Goal: Transaction & Acquisition: Purchase product/service

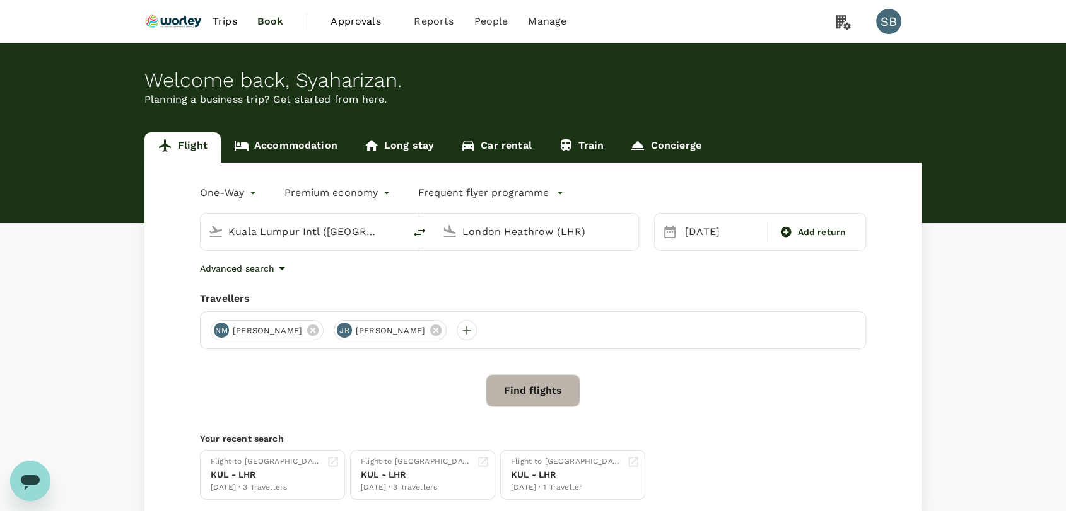
click at [524, 390] on button "Find flights" at bounding box center [532, 391] width 95 height 33
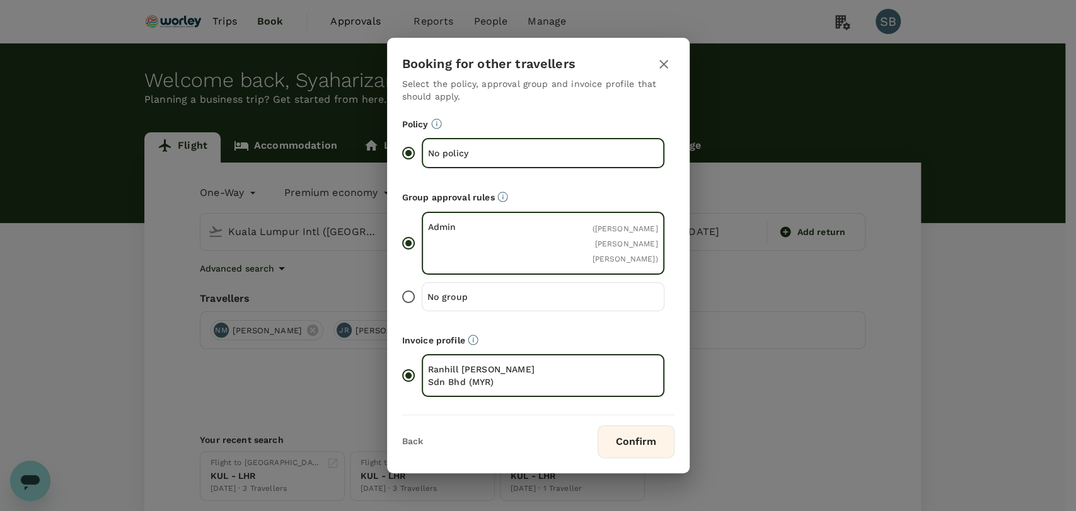
click at [627, 446] on button "Confirm" at bounding box center [636, 442] width 77 height 33
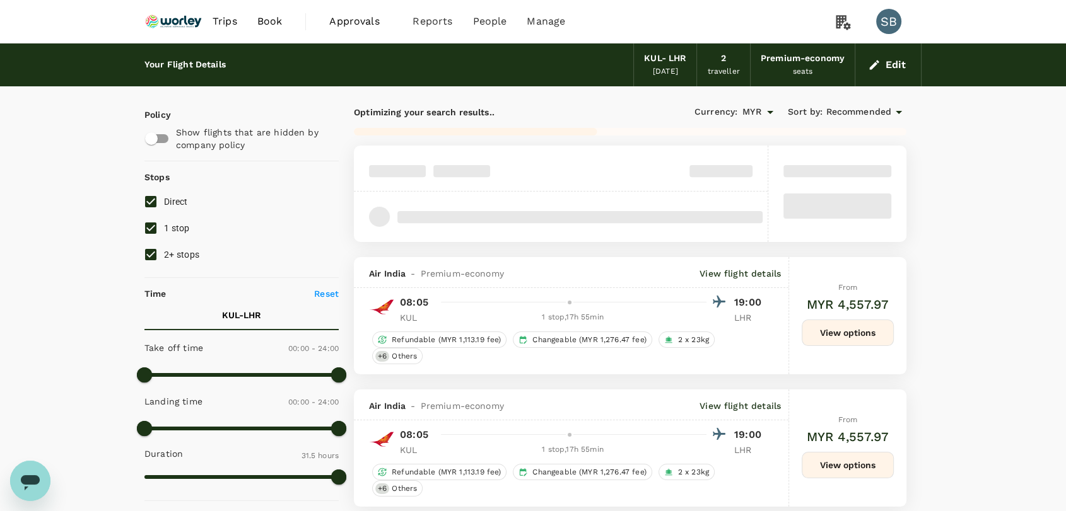
type input "2350"
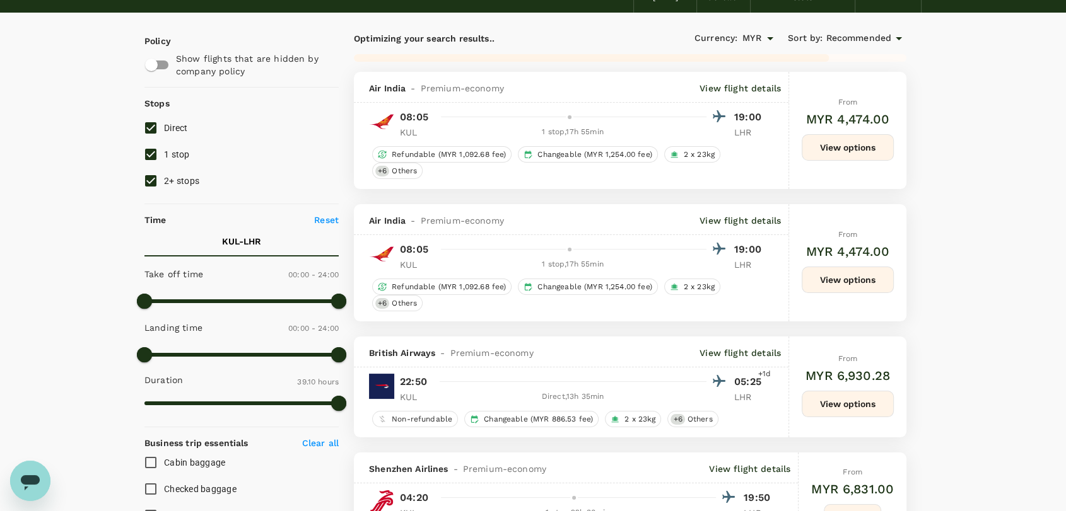
scroll to position [140, 0]
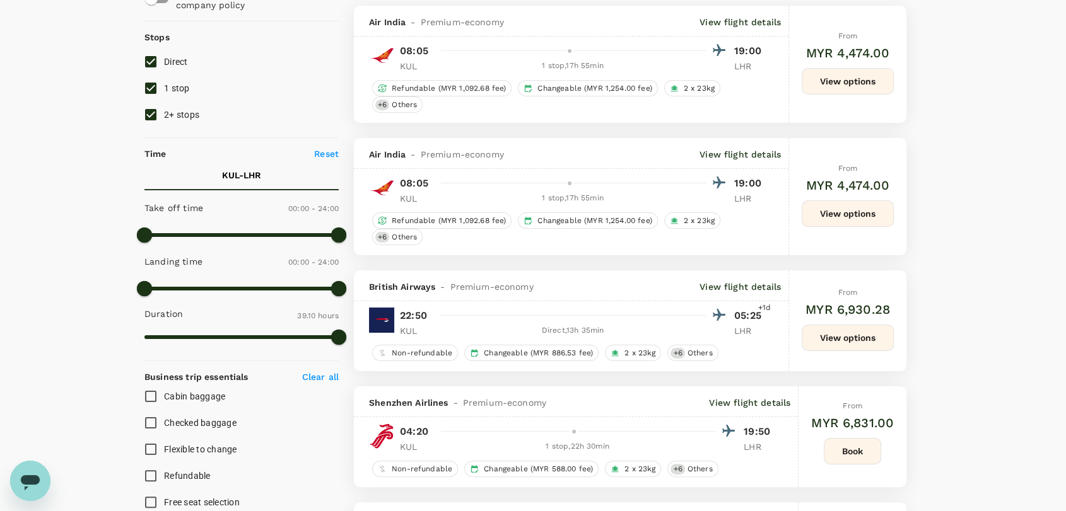
click at [857, 339] on button "View options" at bounding box center [847, 338] width 92 height 26
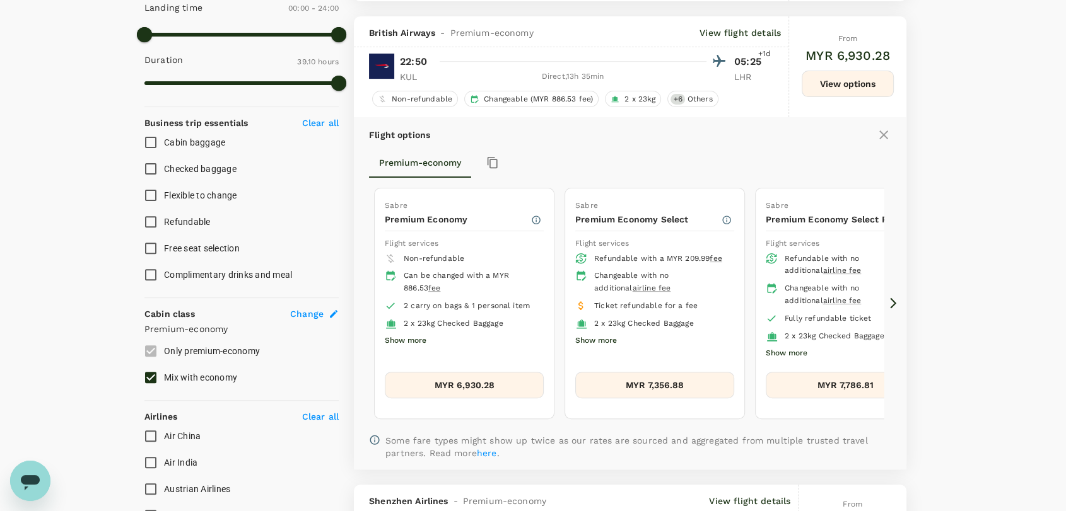
scroll to position [410, 0]
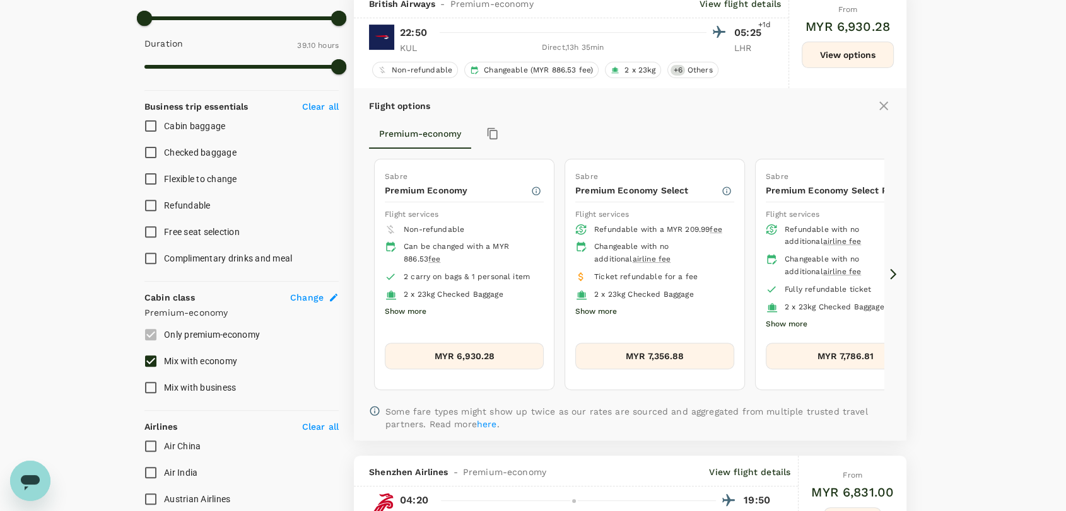
click at [453, 358] on button "MYR 6,930.28" at bounding box center [464, 356] width 159 height 26
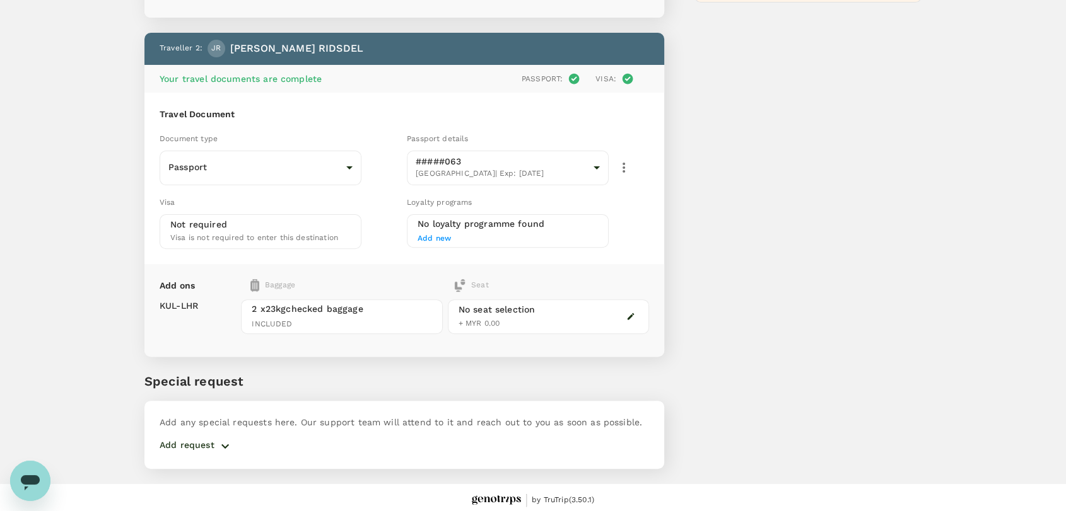
scroll to position [378, 0]
click at [222, 444] on icon "button" at bounding box center [225, 446] width 15 height 15
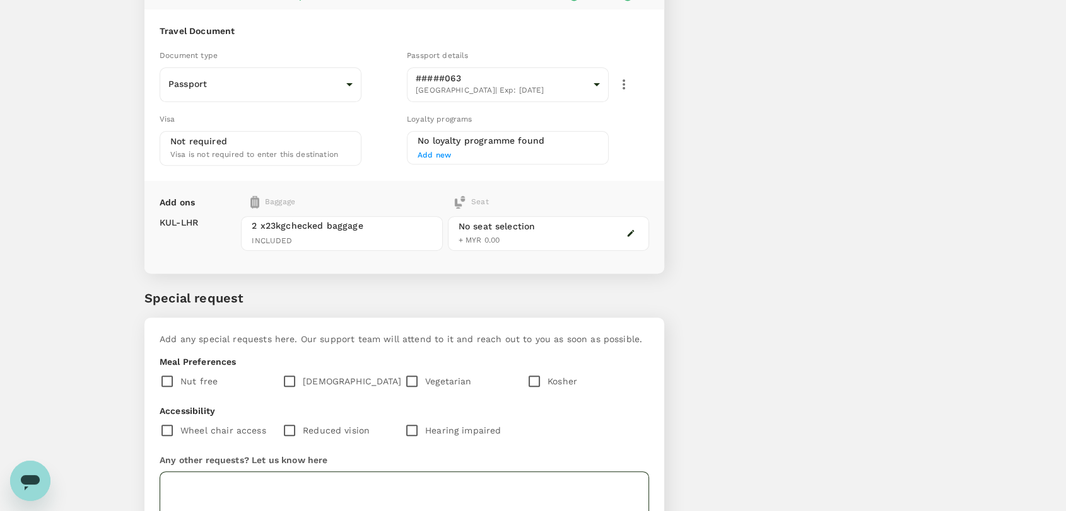
scroll to position [580, 0]
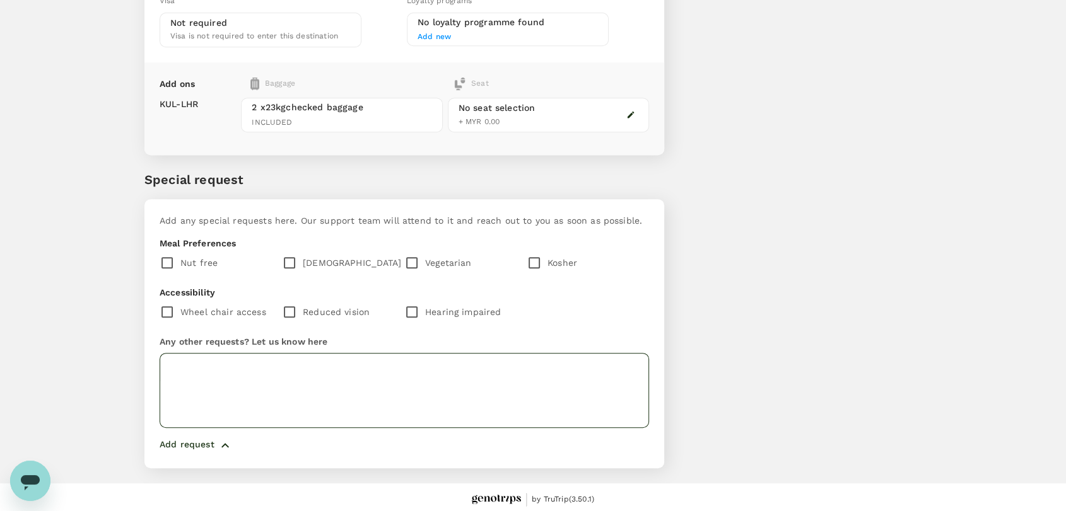
click at [412, 377] on textarea at bounding box center [404, 390] width 489 height 75
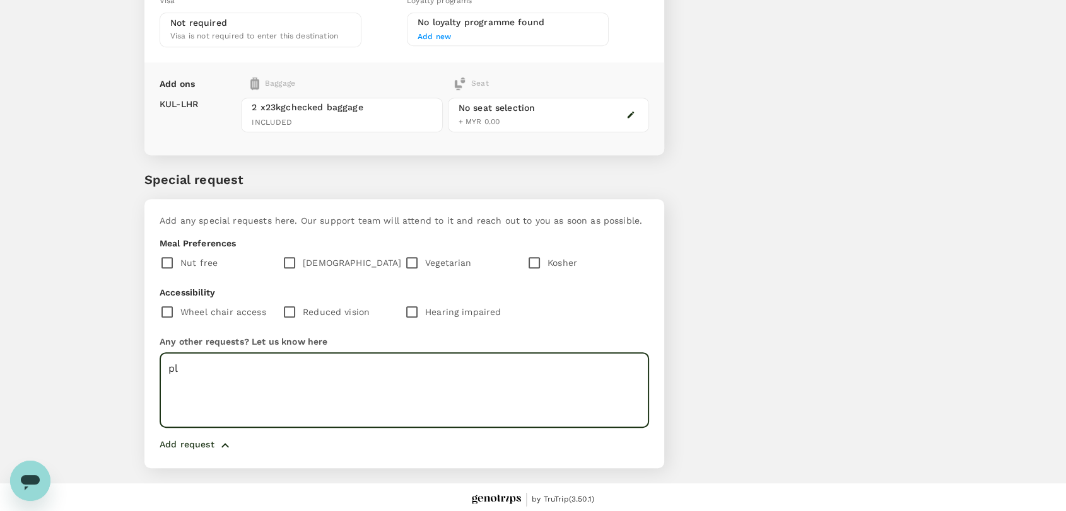
type textarea "p"
click at [345, 366] on textarea "Please arrange seat with baby basenate" at bounding box center [404, 390] width 489 height 75
drag, startPoint x: 345, startPoint y: 366, endPoint x: 421, endPoint y: 384, distance: 77.8
click at [421, 384] on textarea "Please arrange seat with baby basenate" at bounding box center [404, 390] width 489 height 75
click at [338, 366] on textarea "Please arrange seat with baby basenate" at bounding box center [404, 390] width 489 height 75
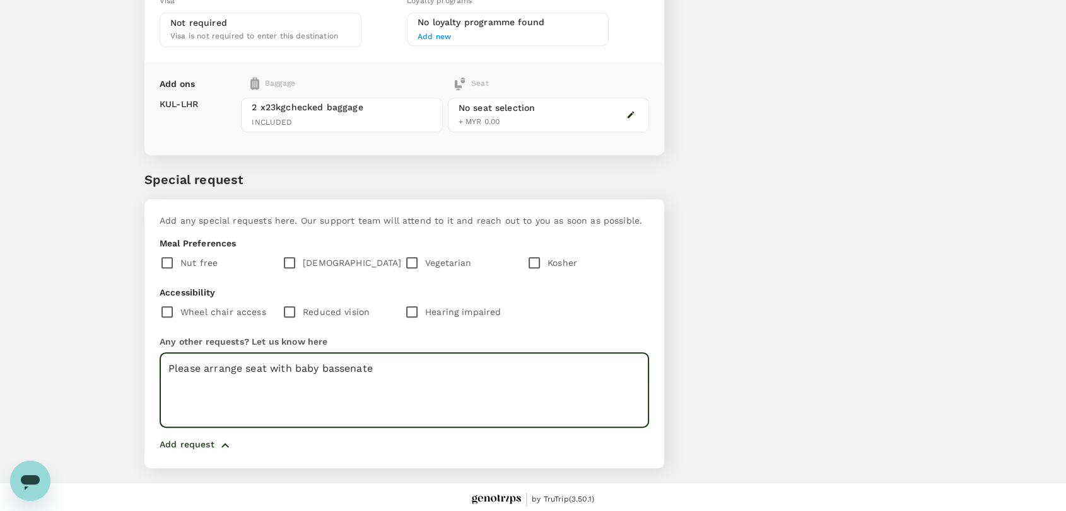
click at [380, 391] on textarea "Please arrange seat with baby bassenate" at bounding box center [404, 390] width 489 height 75
drag, startPoint x: 487, startPoint y: 364, endPoint x: 639, endPoint y: 356, distance: 152.1
click at [639, 356] on textarea "Please arrange seat with baby bassinet for traveler in one row. Please purchase…" at bounding box center [404, 390] width 489 height 75
click at [171, 361] on textarea "Please arrange seat with baby bassinet for traveler in one row." at bounding box center [404, 390] width 489 height 75
paste textarea "Please purchase infant ticket"
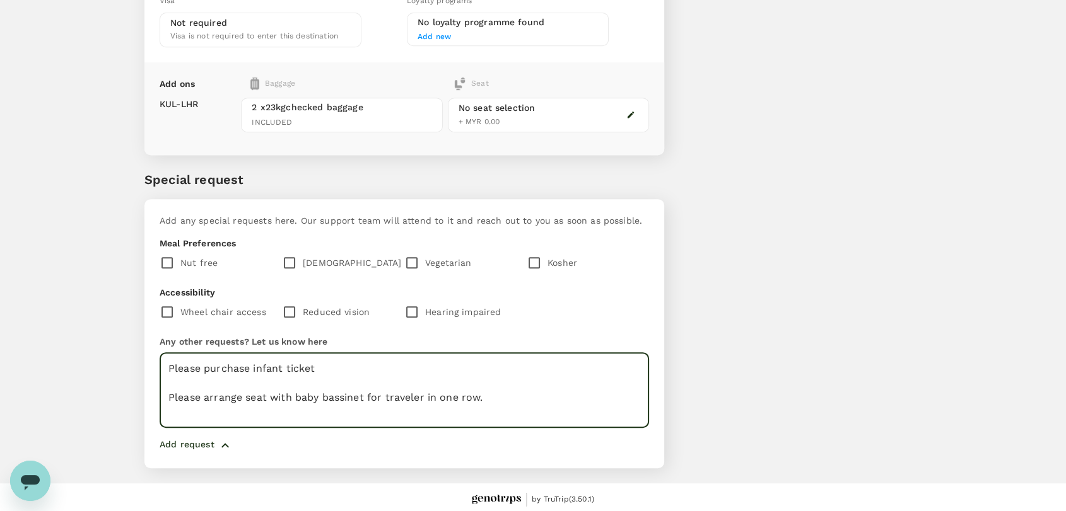
click at [327, 369] on textarea "Please purchase infant ticket Please arrange seat with baby bassinet for travel…" at bounding box center [404, 390] width 489 height 75
paste textarea "RIDSDEL MOIR WYLDE GORDON"
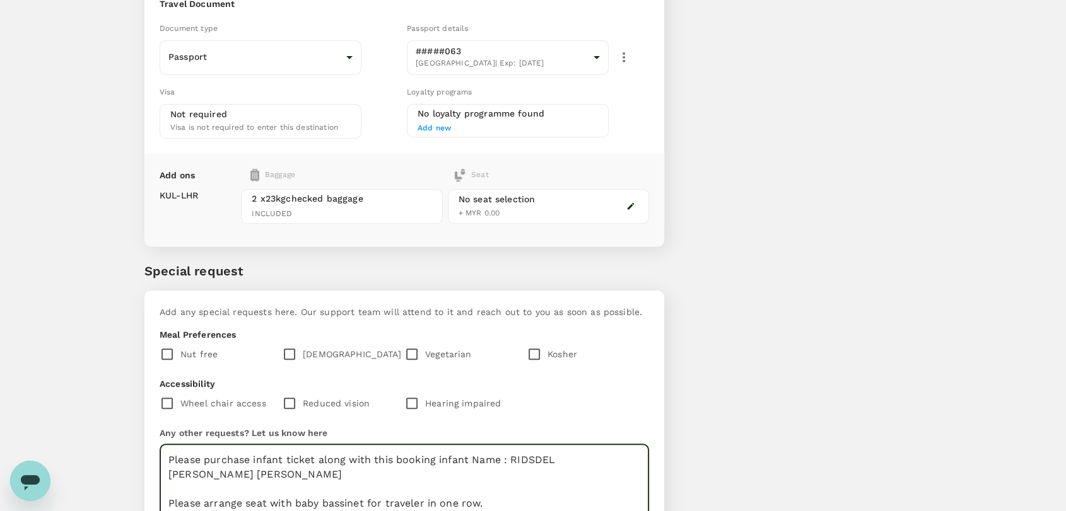
scroll to position [369, 0]
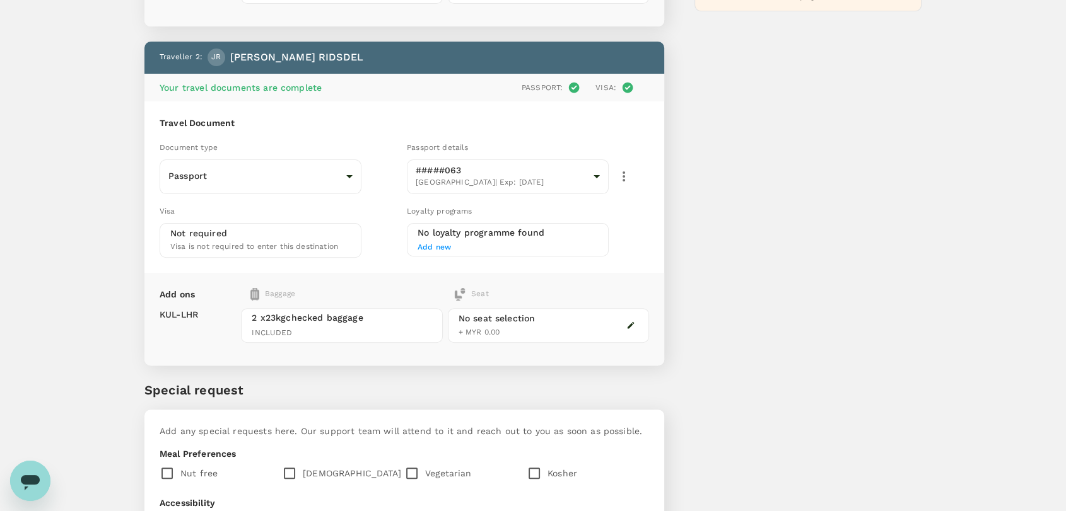
type textarea "Please purchase infant ticket along with this booking infant Name : RIDSDEL MOI…"
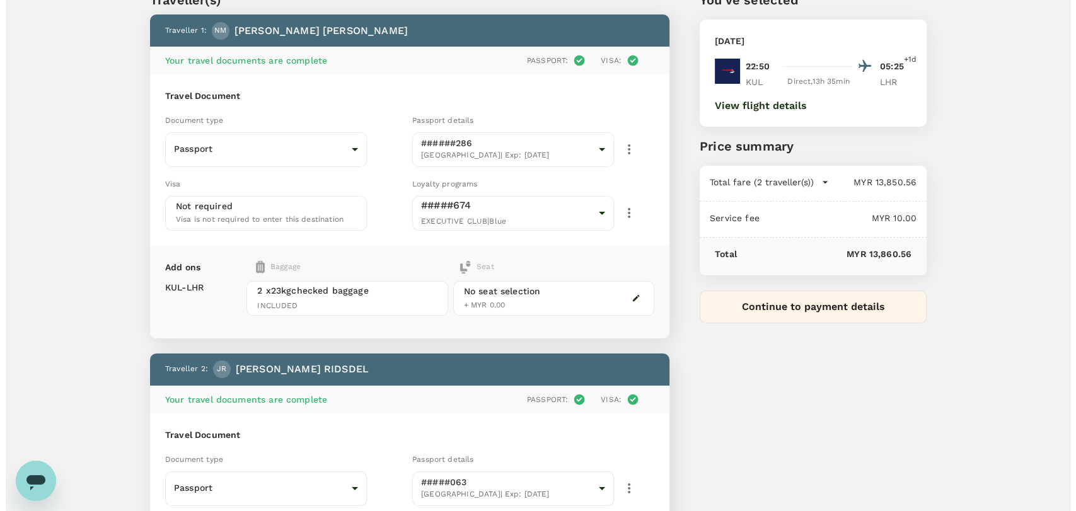
scroll to position [140, 0]
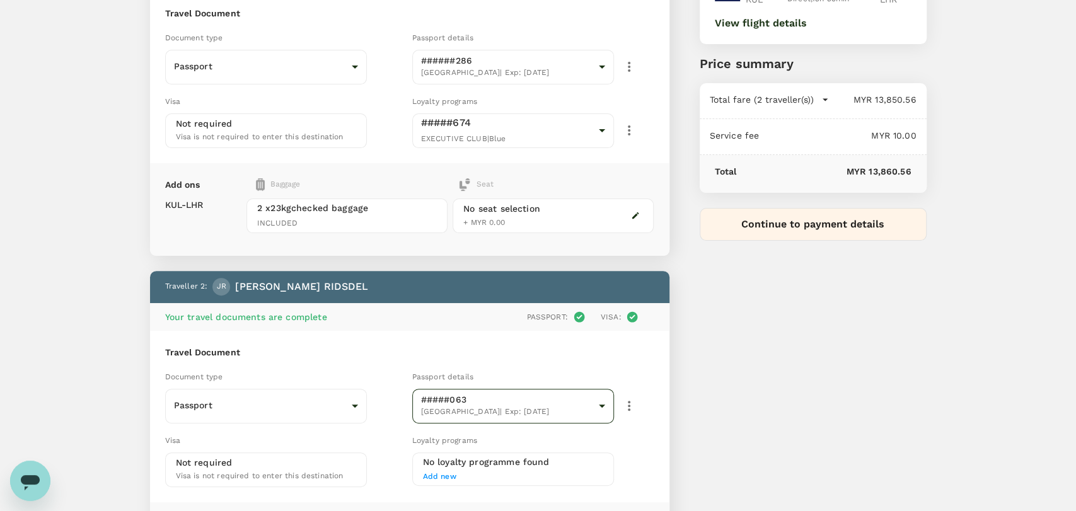
click at [590, 405] on body "Back to flight results Flight review Traveller(s) Traveller 1 : NM NICHOLAS AND…" at bounding box center [538, 408] width 1076 height 1096
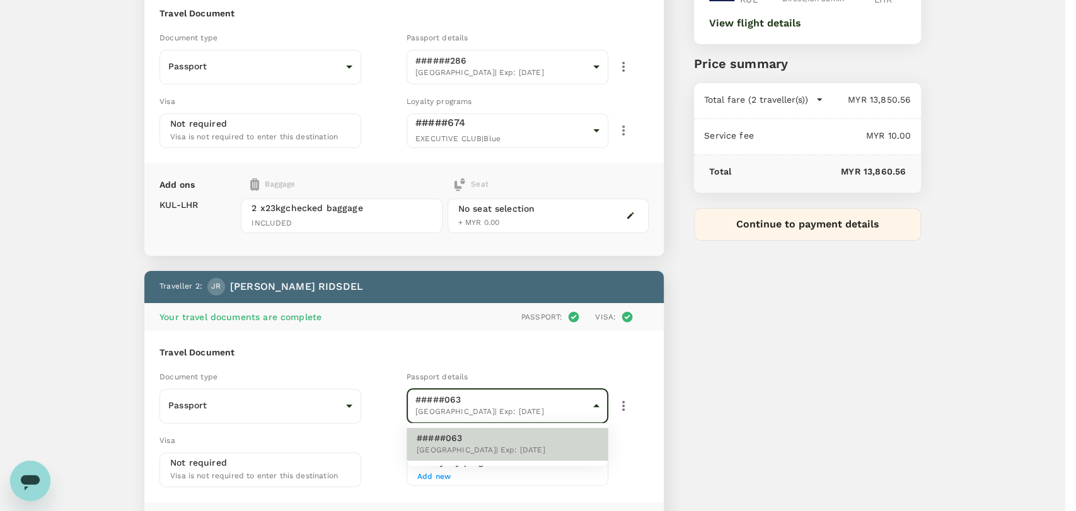
click at [629, 364] on div at bounding box center [538, 255] width 1076 height 511
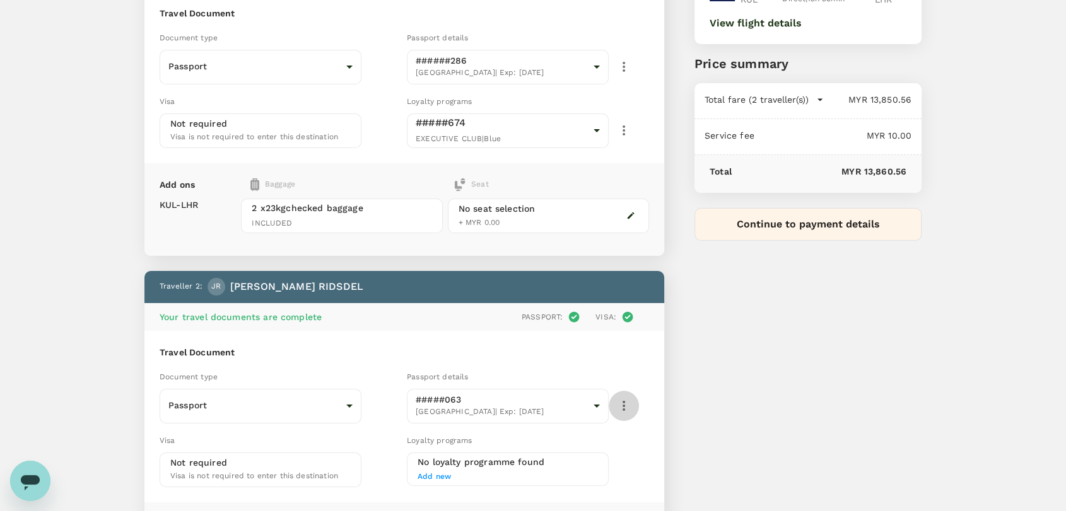
click at [620, 400] on icon "button" at bounding box center [623, 405] width 15 height 15
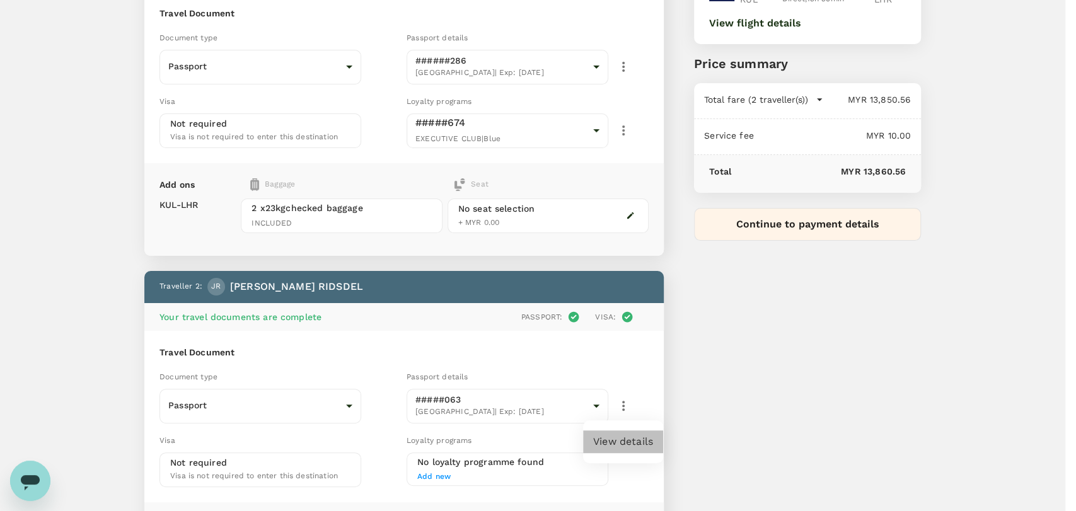
click at [617, 432] on li "View details" at bounding box center [623, 442] width 80 height 23
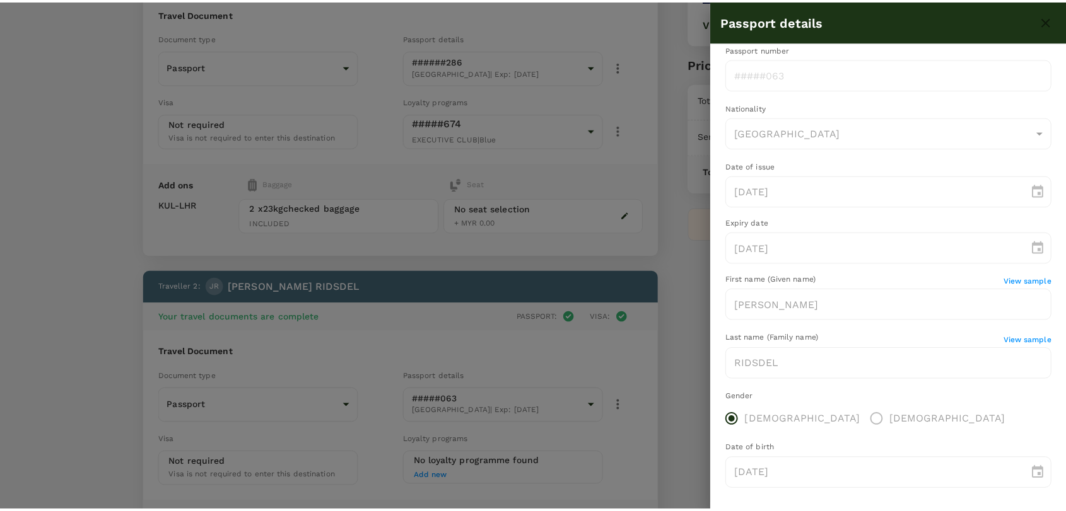
scroll to position [18, 0]
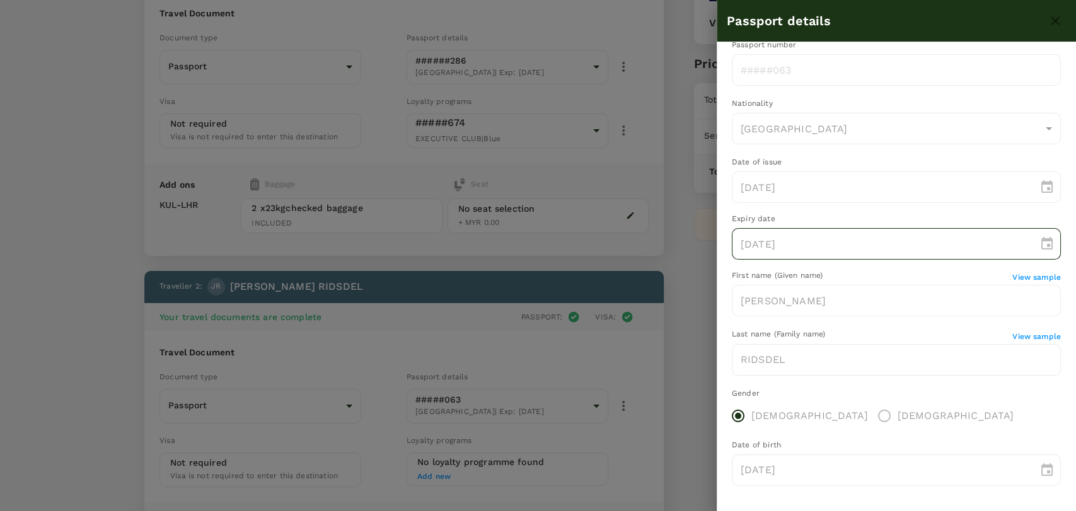
click at [1041, 247] on div "13/12/2027 ​" at bounding box center [896, 244] width 329 height 32
click at [1033, 245] on div "13/12/2027 ​" at bounding box center [896, 244] width 329 height 32
click at [700, 349] on div at bounding box center [538, 255] width 1076 height 511
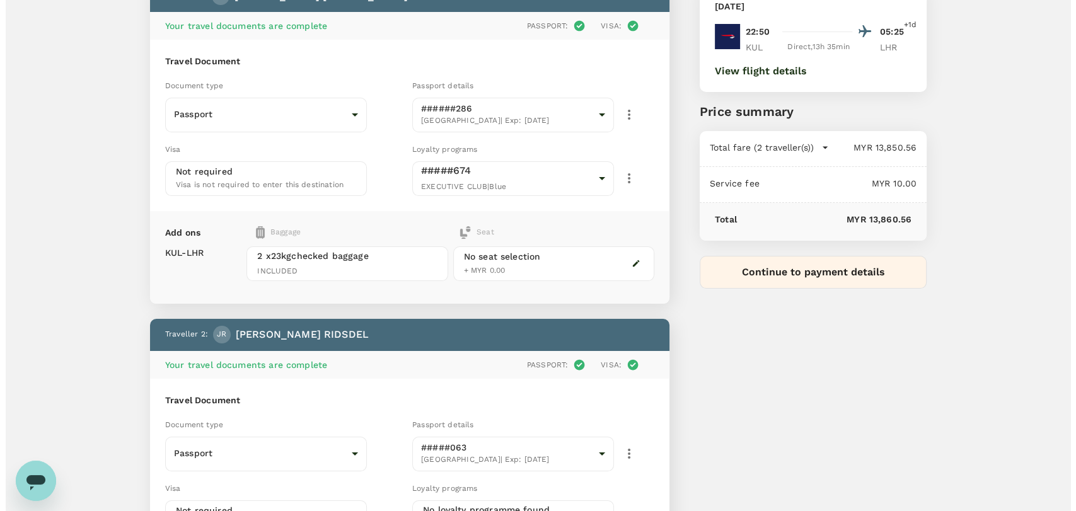
scroll to position [90, 0]
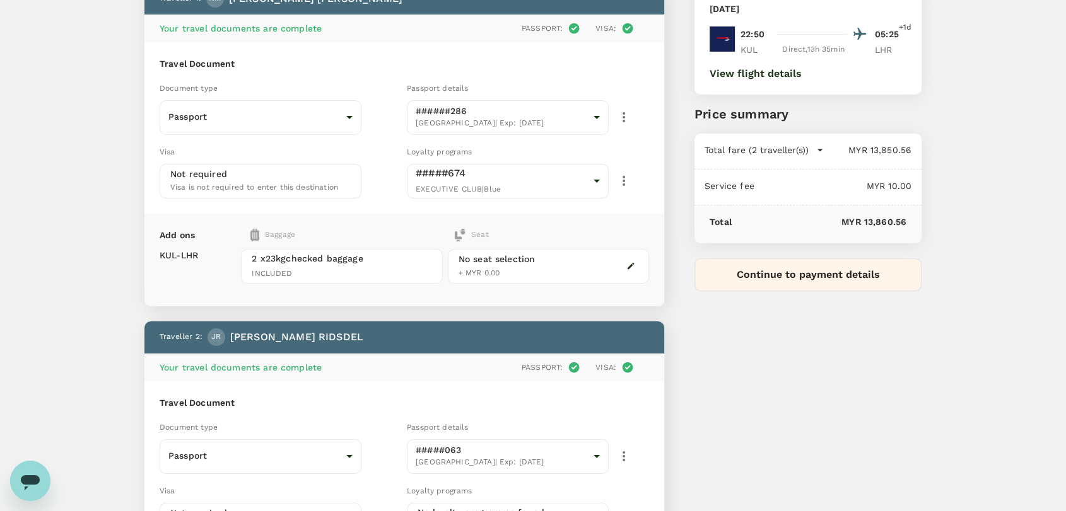
click at [788, 273] on button "Continue to payment details" at bounding box center [807, 275] width 227 height 33
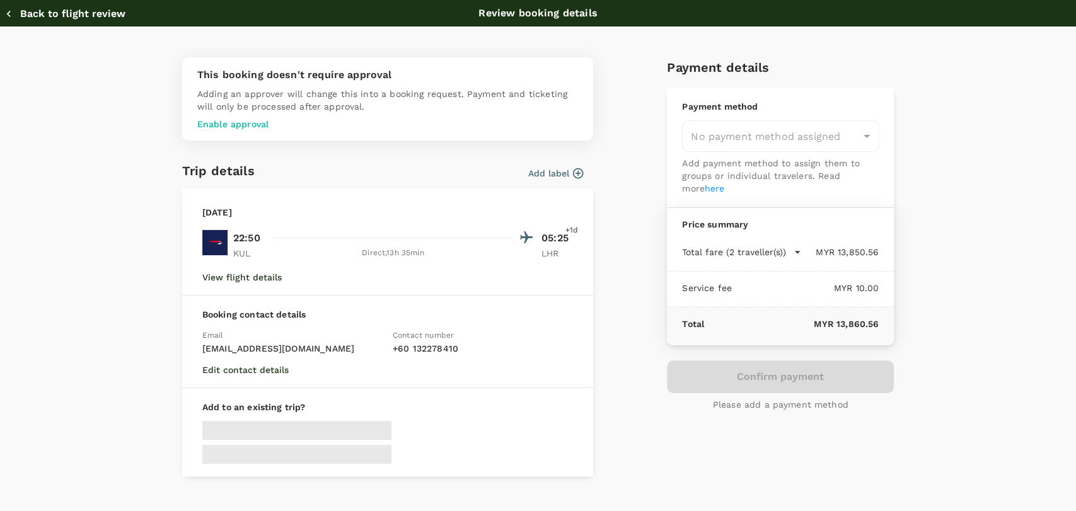
type input "9f734e1c-7c64-4d57-9351-fcdd23c027f8"
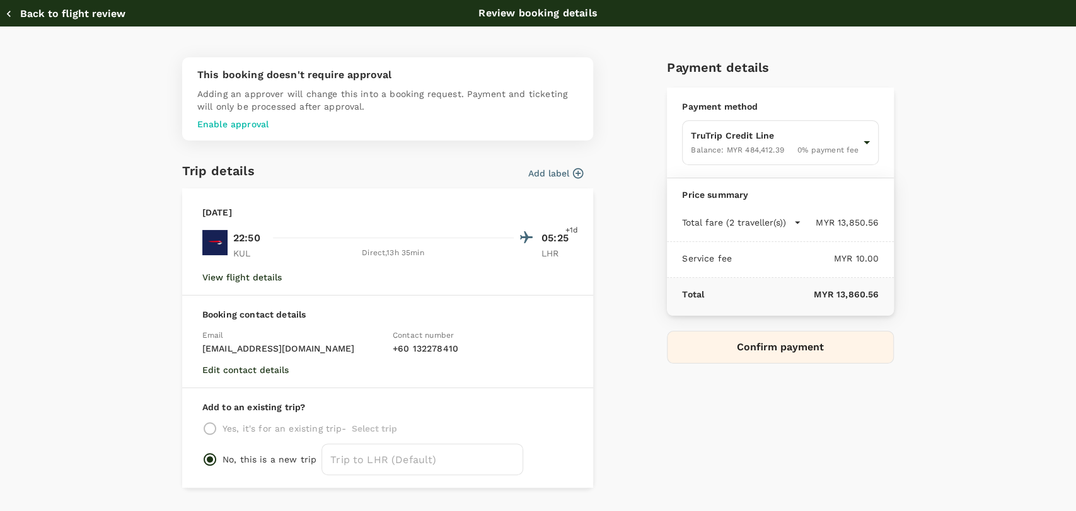
click at [711, 346] on button "Confirm payment" at bounding box center [780, 347] width 227 height 33
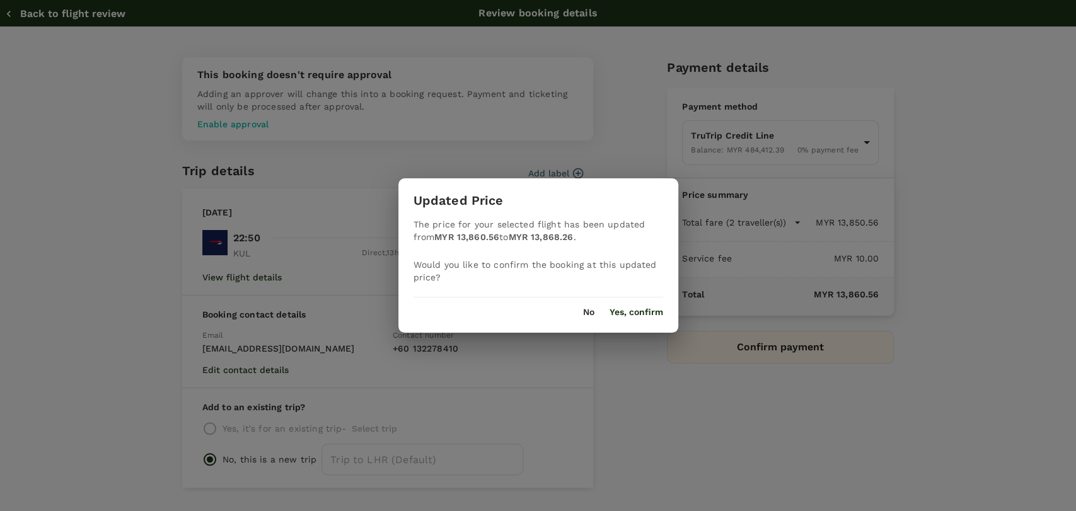
click at [645, 310] on button "Yes, confirm" at bounding box center [637, 313] width 54 height 10
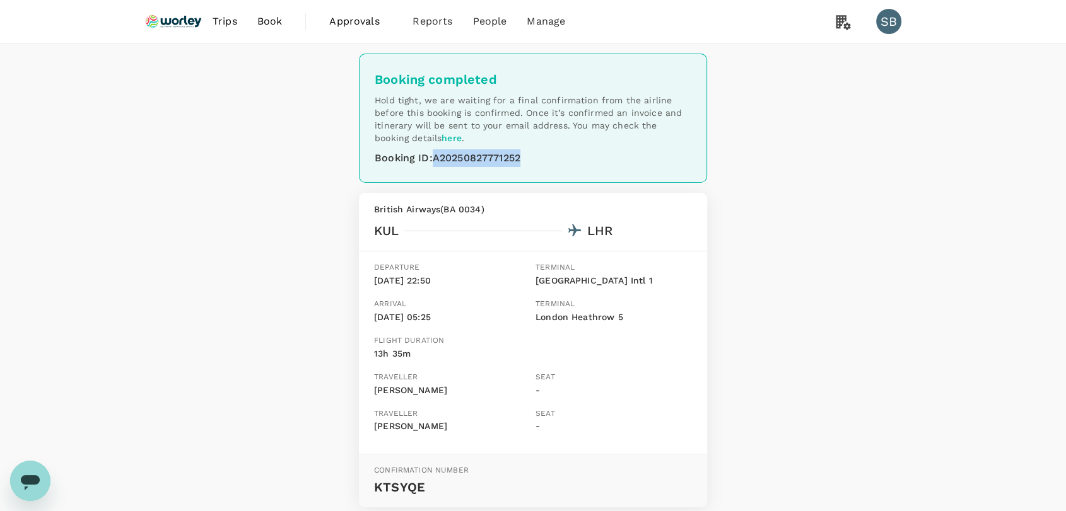
drag, startPoint x: 532, startPoint y: 161, endPoint x: 454, endPoint y: 160, distance: 77.6
click at [436, 158] on div "Booking ID : A20250827771252" at bounding box center [533, 158] width 317 height 18
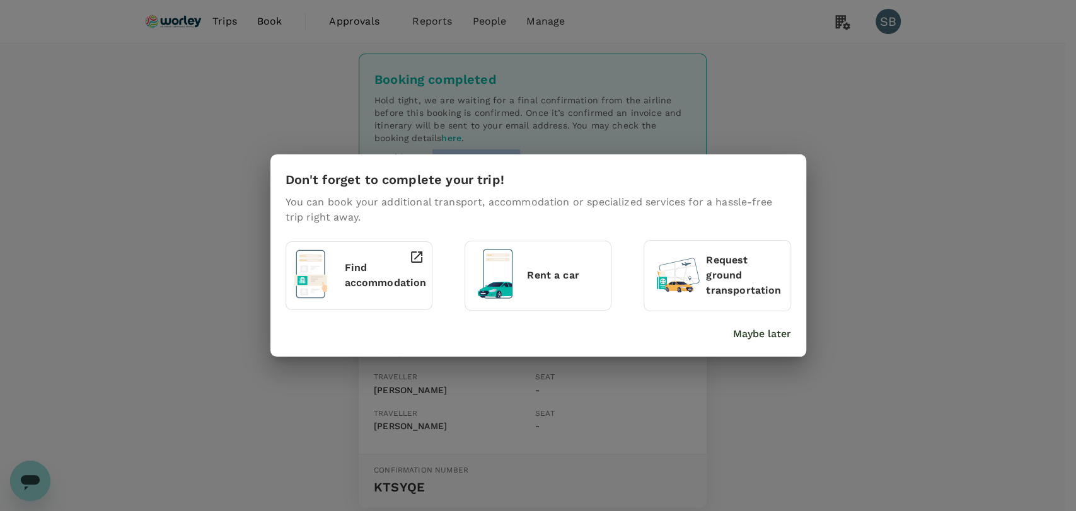
copy div "A20250827771252"
click at [764, 316] on div "Don't forget to complete your trip! You can book your additional transport, acc…" at bounding box center [536, 253] width 511 height 177
click at [762, 327] on p "Maybe later" at bounding box center [762, 334] width 58 height 15
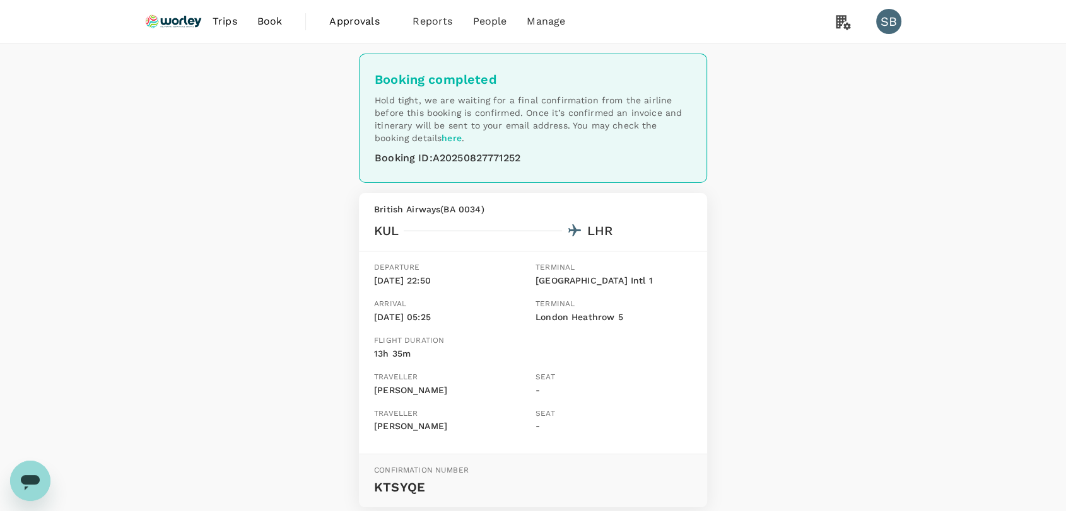
click at [182, 32] on img at bounding box center [173, 22] width 58 height 28
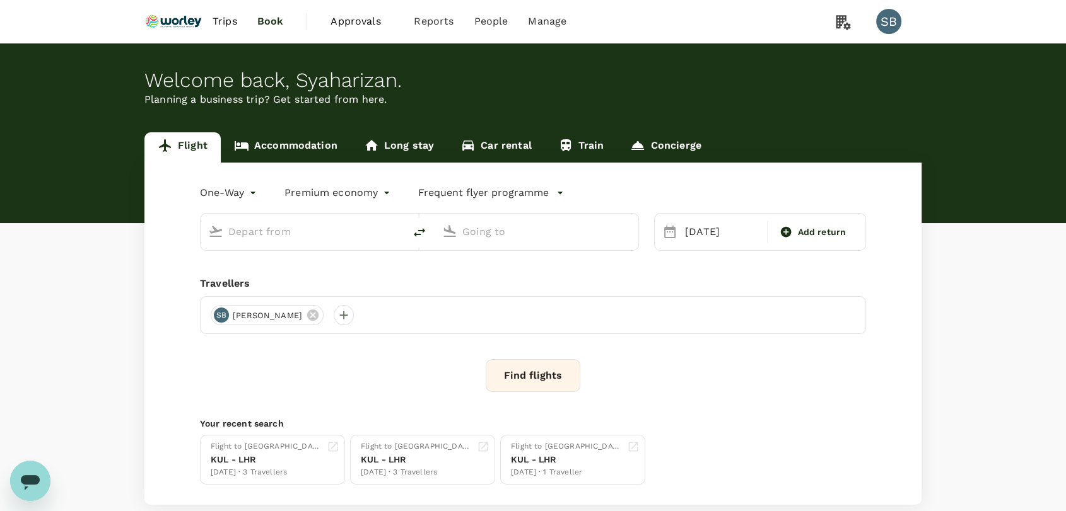
type input "Kuala Lumpur Intl ([GEOGRAPHIC_DATA])"
type input "London Heathrow (LHR)"
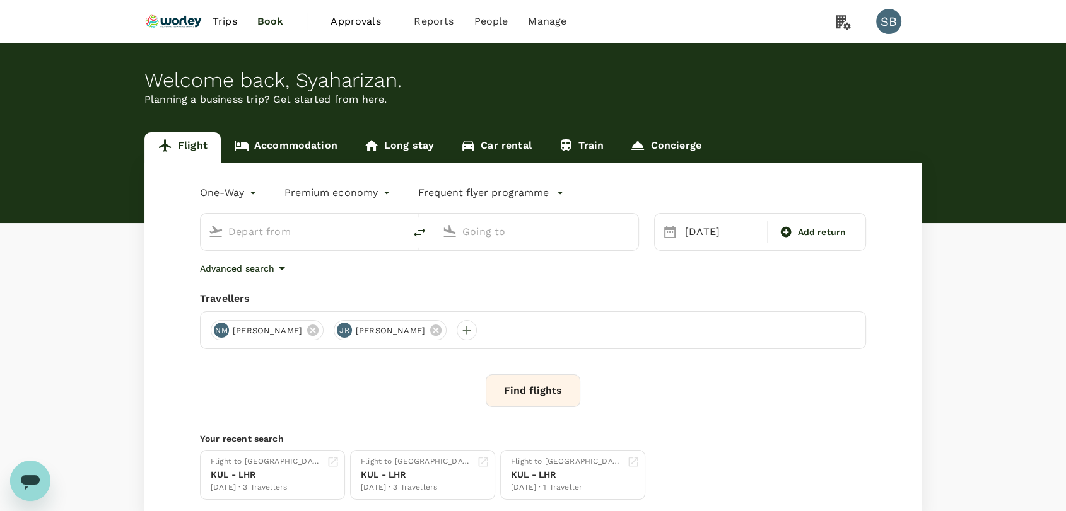
type input "Kuala Lumpur Intl ([GEOGRAPHIC_DATA])"
type input "London Heathrow (LHR)"
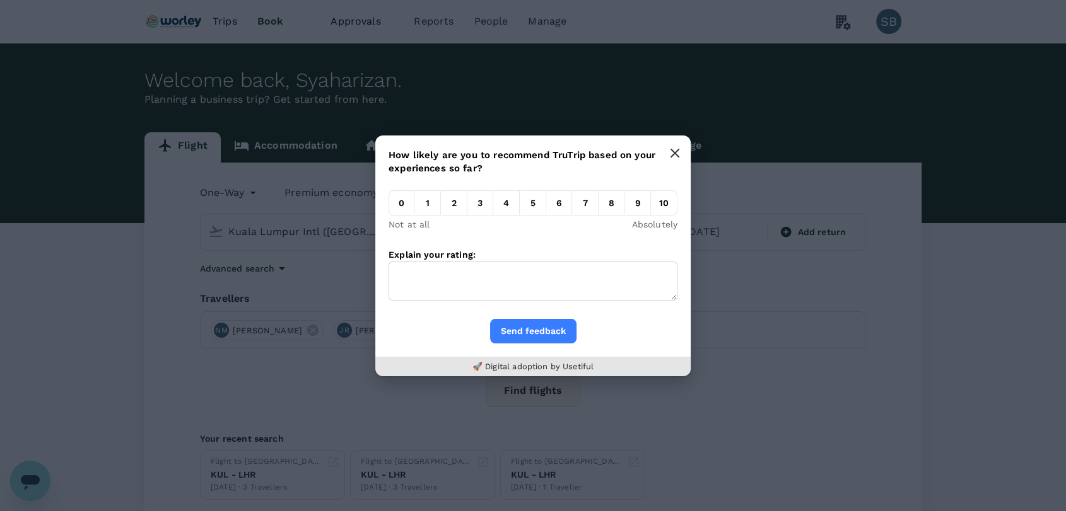
click at [675, 151] on icon "button" at bounding box center [675, 153] width 8 height 8
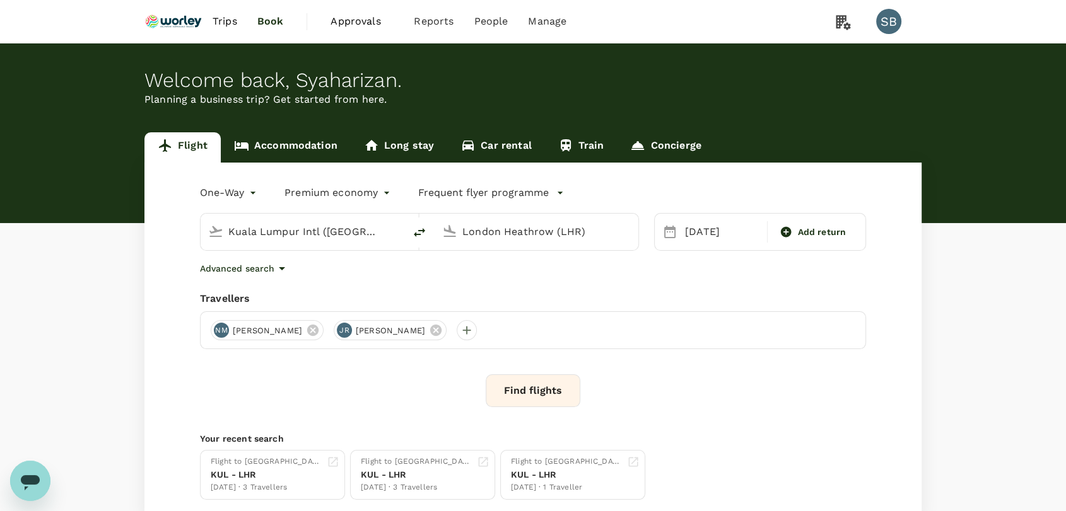
click at [217, 25] on span "Trips" at bounding box center [224, 21] width 25 height 15
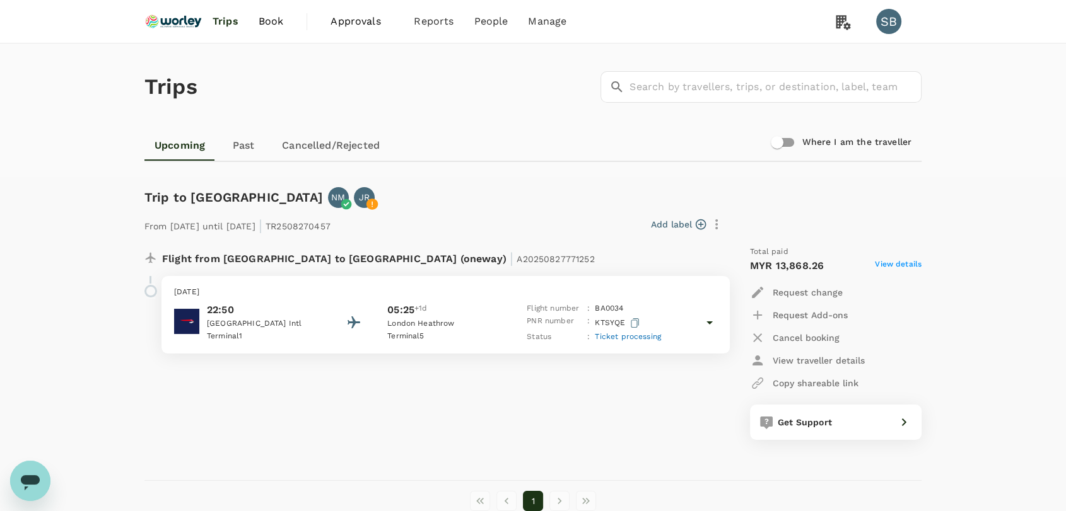
click at [168, 18] on img at bounding box center [173, 22] width 58 height 28
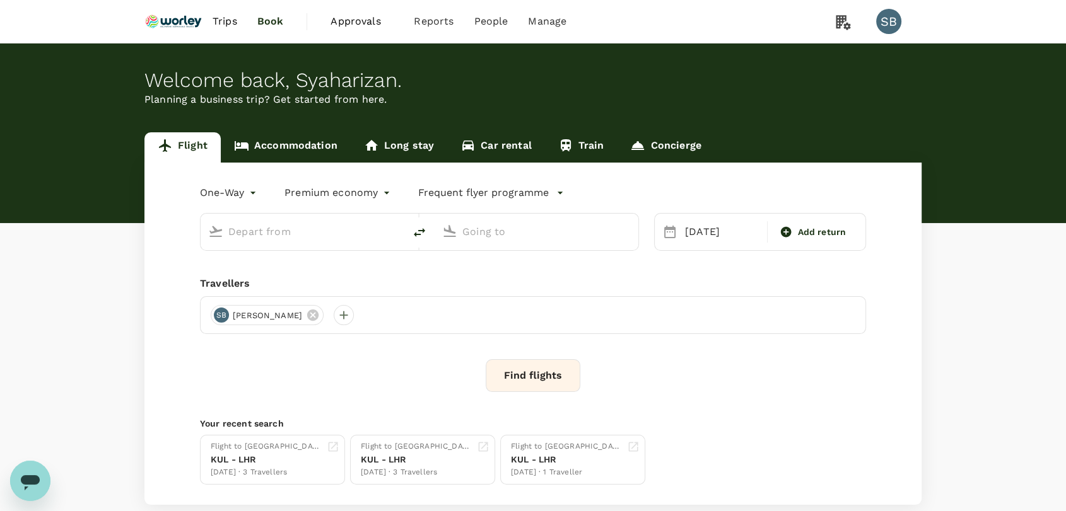
type input "Kuala Lumpur Intl ([GEOGRAPHIC_DATA])"
type input "London Heathrow (LHR)"
type input "Kuala Lumpur Intl ([GEOGRAPHIC_DATA])"
type input "London Heathrow (LHR)"
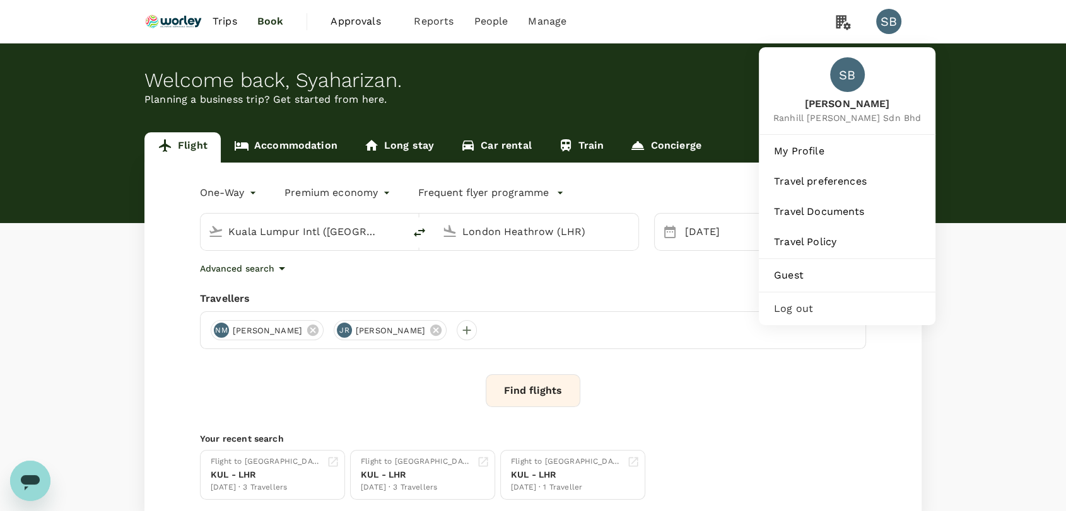
click at [830, 317] on div "Log out" at bounding box center [847, 309] width 166 height 28
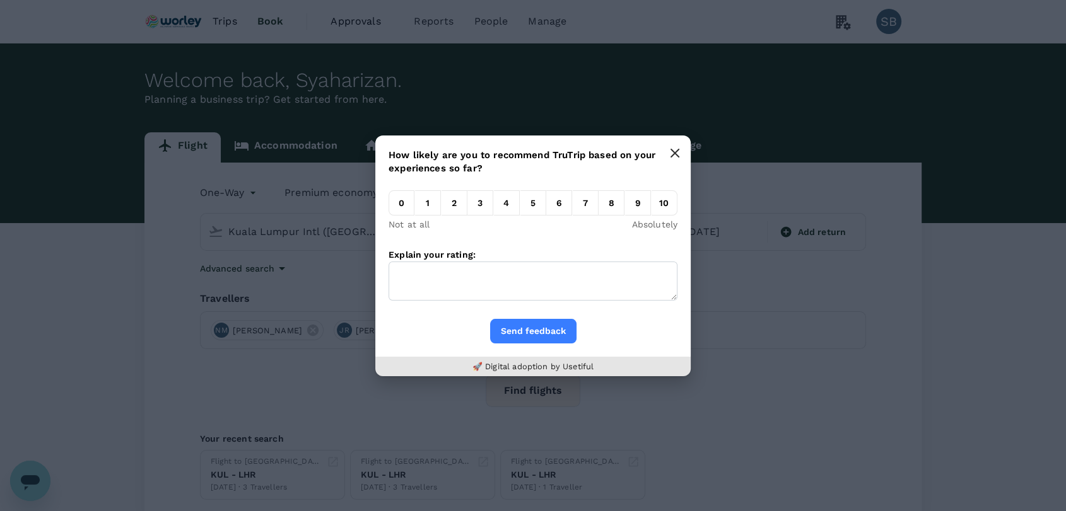
click at [677, 160] on button "button" at bounding box center [674, 153] width 25 height 25
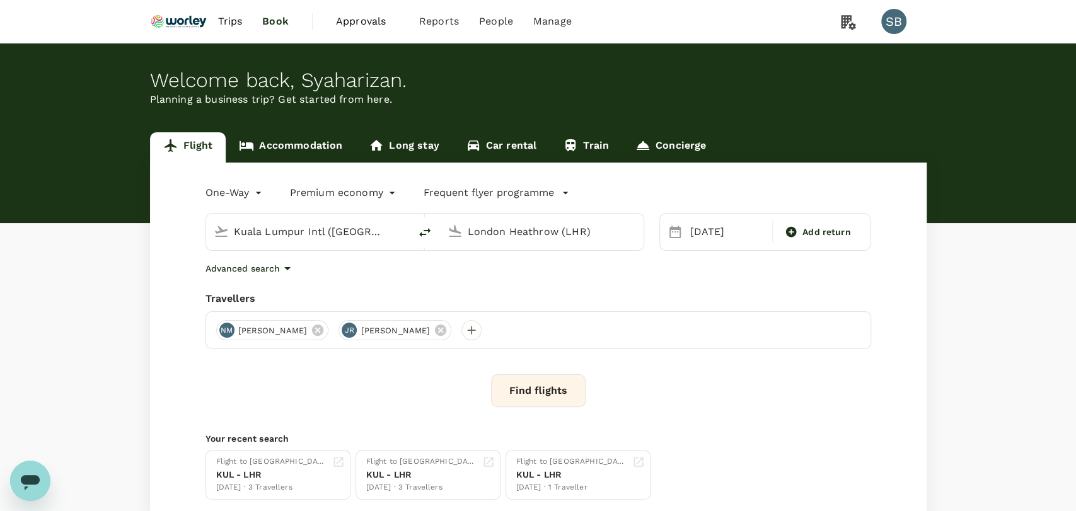
click at [247, 196] on body "Trips Book Approvals 0 Reports People Manage SB Welcome back , [GEOGRAPHIC_DATA…" at bounding box center [538, 299] width 1076 height 598
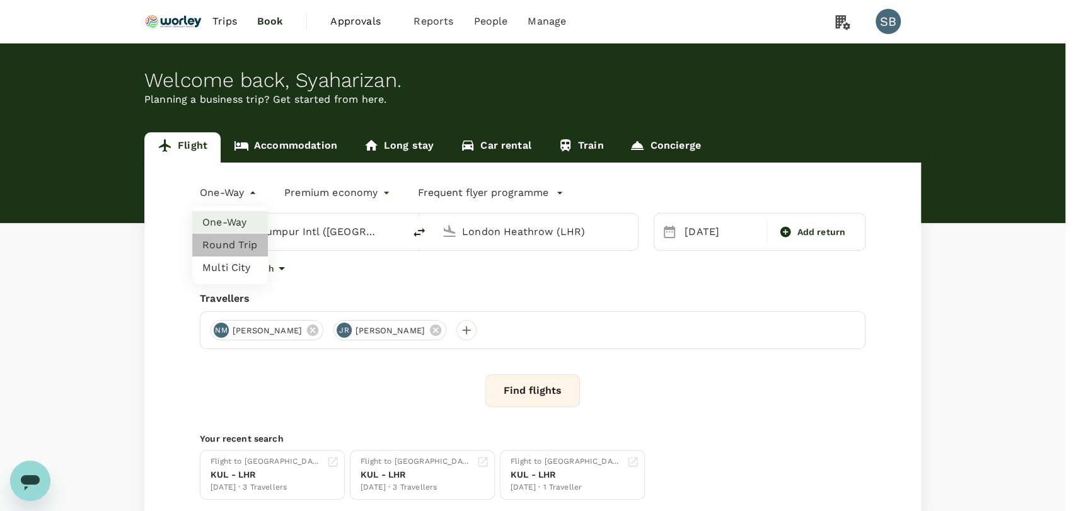
click at [205, 240] on li "Round Trip" at bounding box center [230, 245] width 76 height 23
type input "roundtrip"
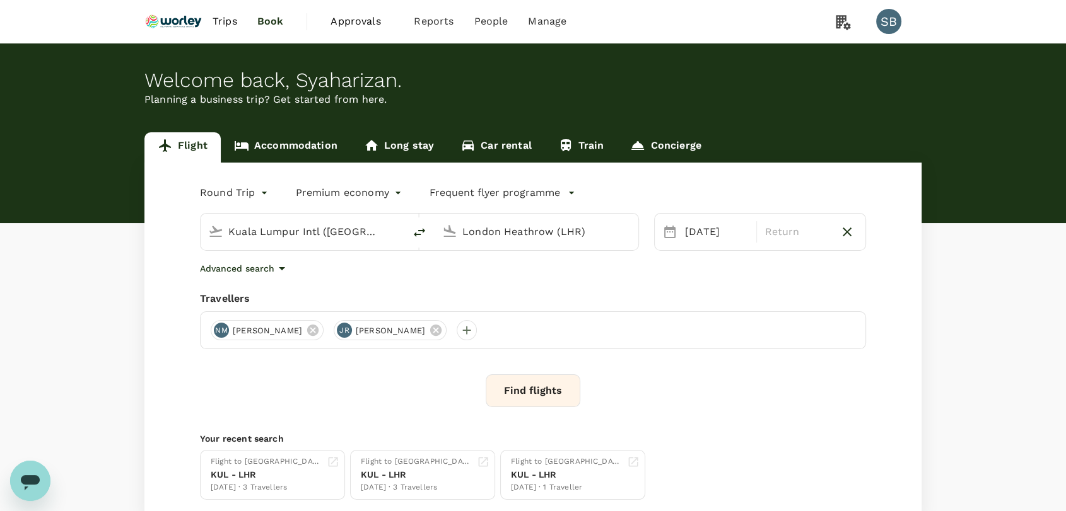
drag, startPoint x: 491, startPoint y: 328, endPoint x: 464, endPoint y: 327, distance: 26.5
click at [443, 328] on icon at bounding box center [436, 330] width 14 height 14
click at [318, 328] on icon at bounding box center [312, 330] width 11 height 11
click at [220, 336] on div at bounding box center [221, 330] width 20 height 20
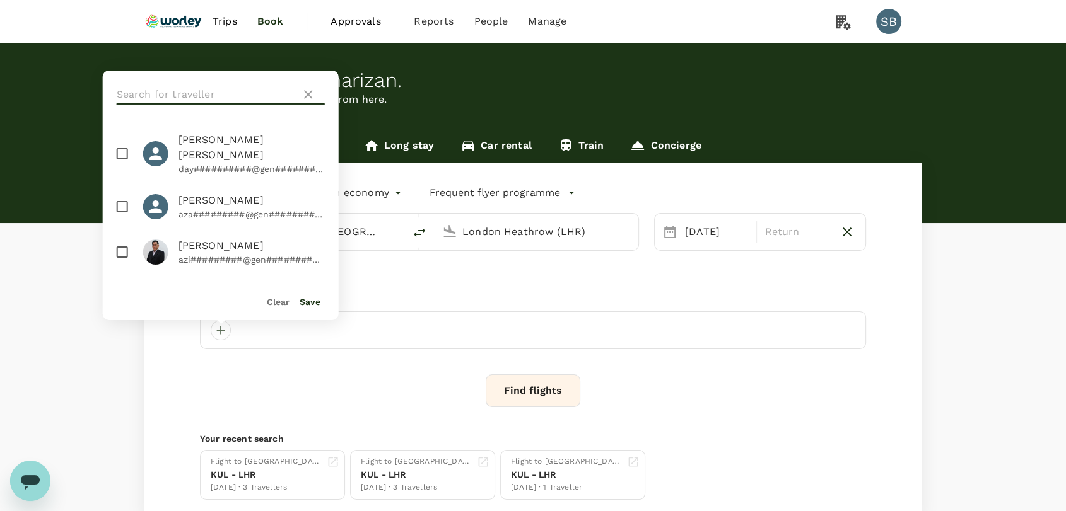
click at [188, 89] on input "text" at bounding box center [206, 94] width 179 height 20
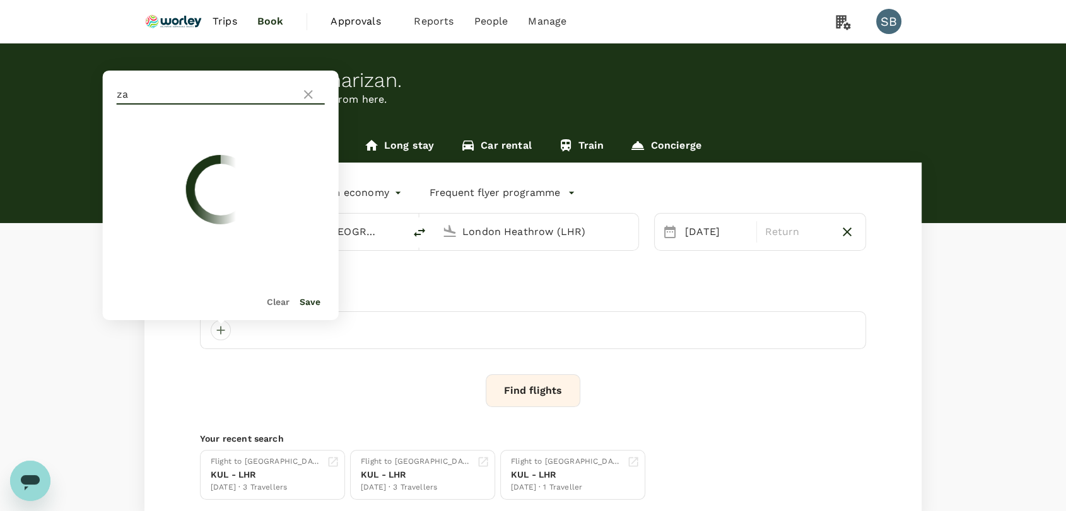
type input "z"
type input "s"
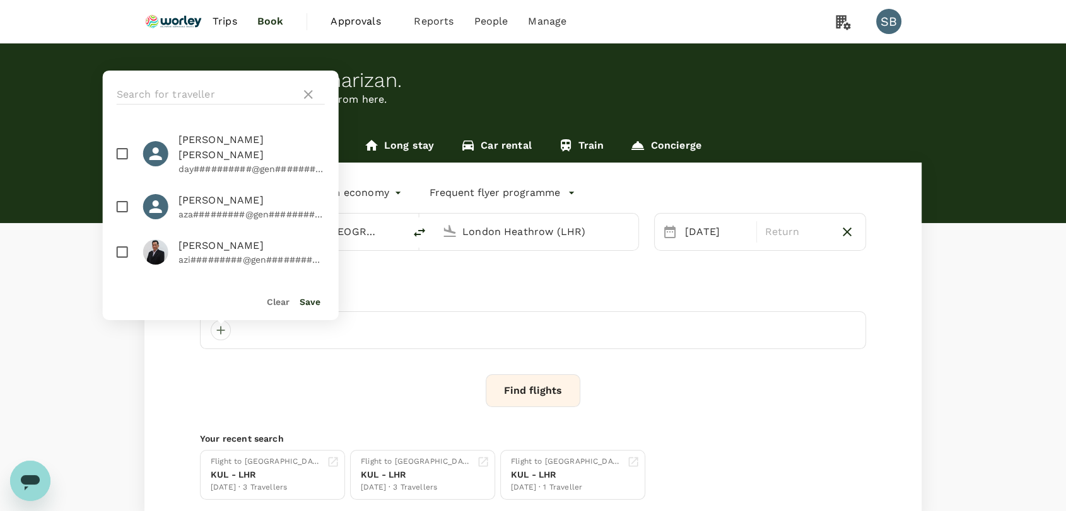
click at [127, 239] on input "checkbox" at bounding box center [122, 252] width 26 height 26
checkbox input "true"
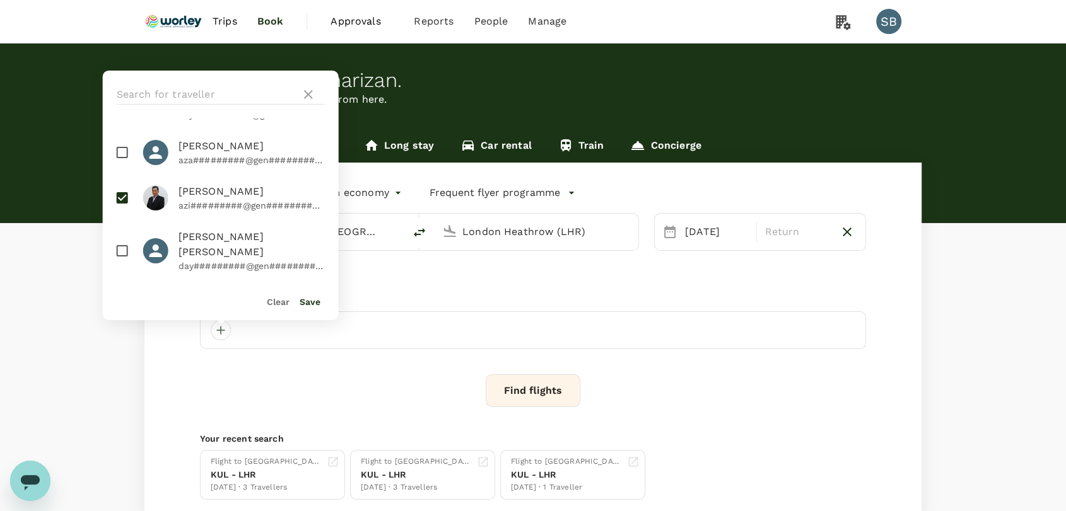
scroll to position [70, 0]
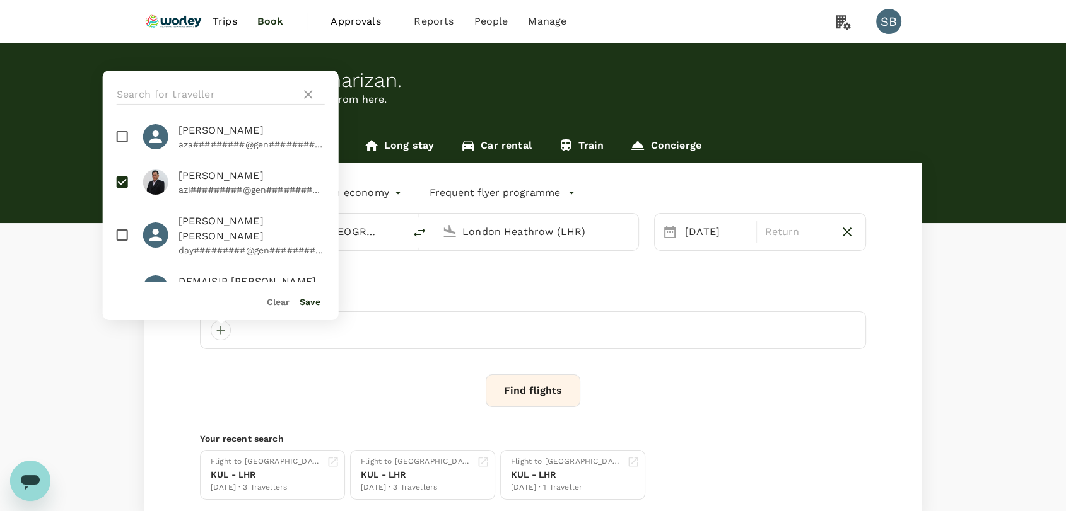
click at [126, 222] on input "checkbox" at bounding box center [122, 235] width 26 height 26
checkbox input "true"
click at [313, 299] on button "Save" at bounding box center [309, 302] width 21 height 10
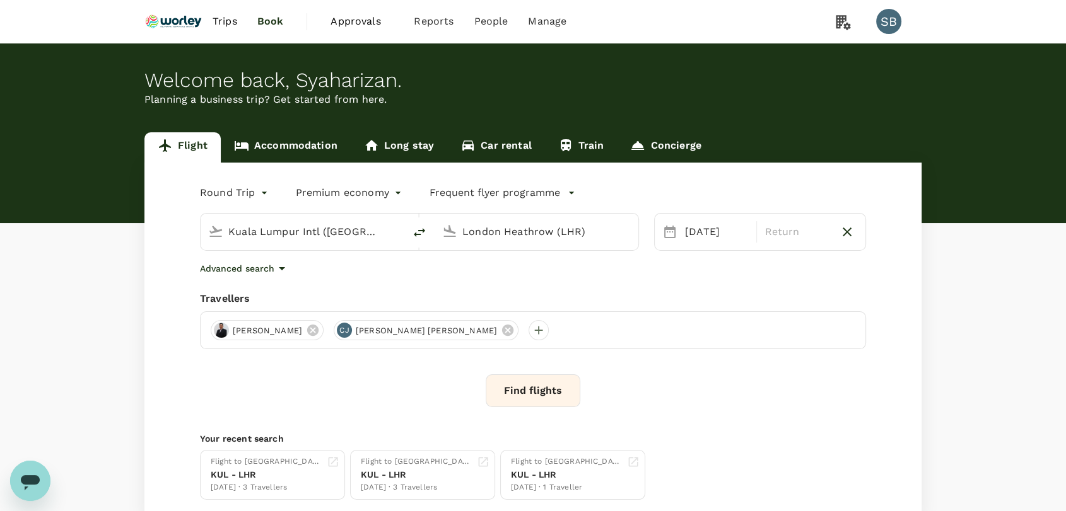
click at [503, 228] on input "London Heathrow (LHR)" at bounding box center [536, 232] width 149 height 20
click at [479, 223] on input "London Heathrow (LHR)" at bounding box center [536, 232] width 149 height 20
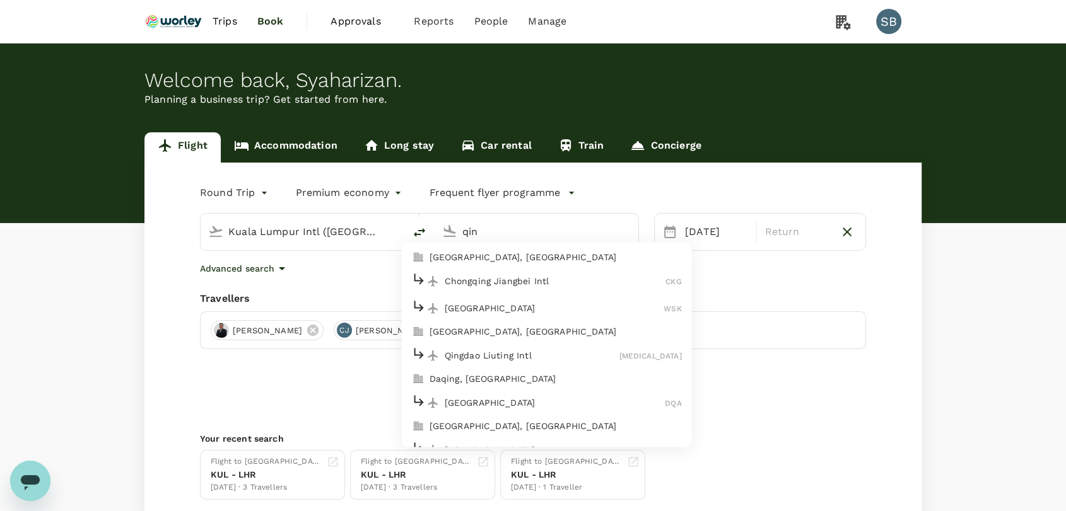
click at [526, 346] on div "Qingdao Liuting Intl [MEDICAL_DATA]" at bounding box center [547, 356] width 270 height 20
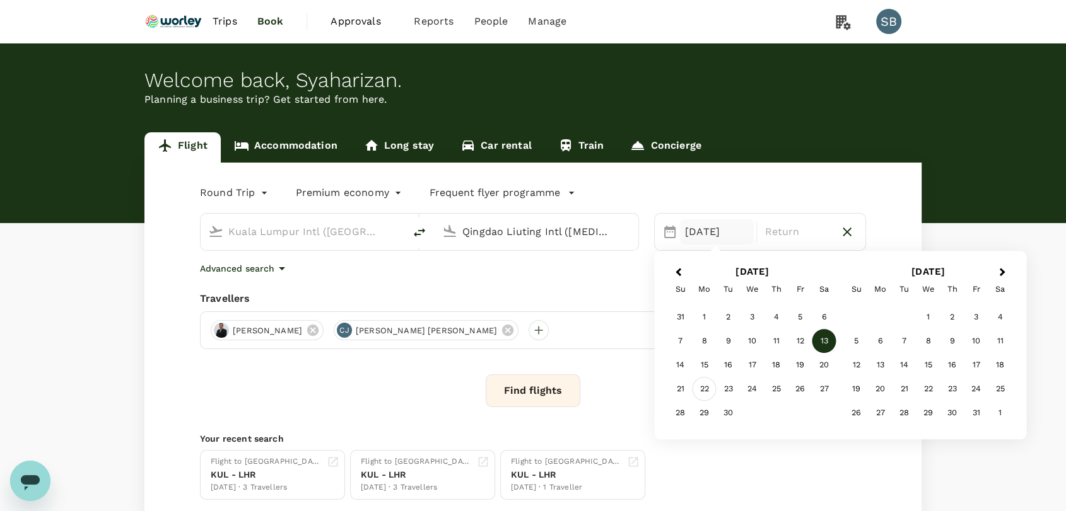
type input "Qingdao Liuting Intl ([MEDICAL_DATA])"
click at [709, 388] on div "22" at bounding box center [704, 390] width 24 height 24
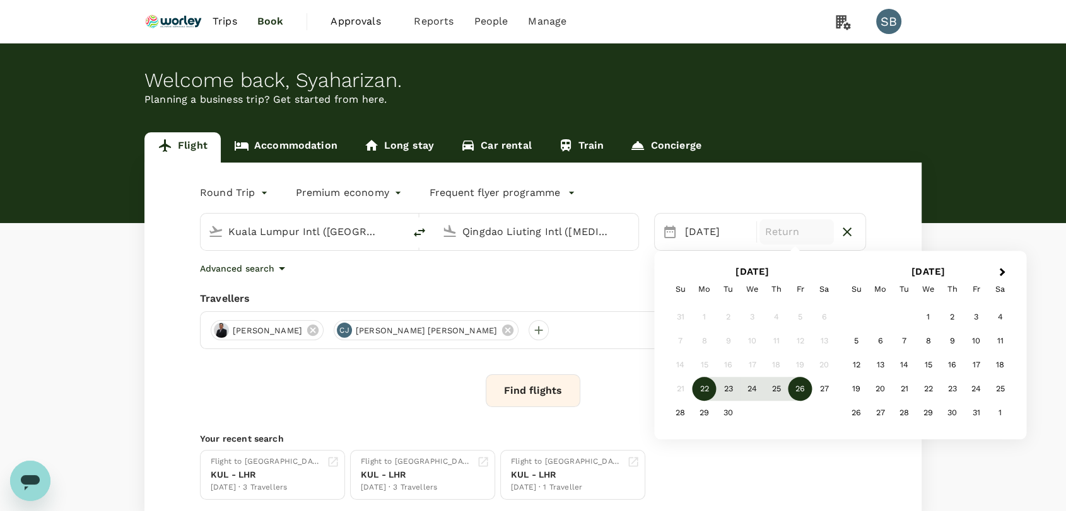
click at [801, 390] on div "26" at bounding box center [800, 390] width 24 height 24
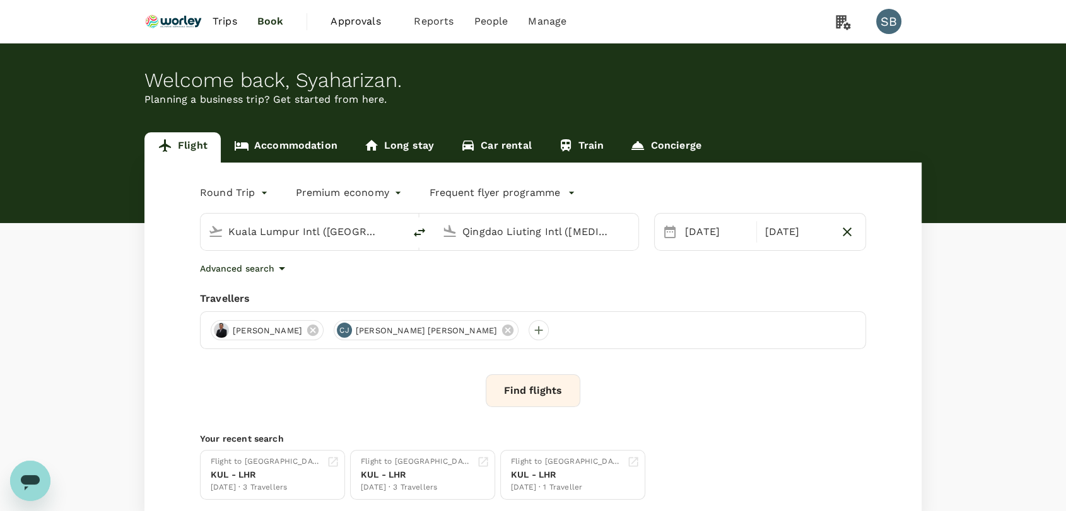
click at [513, 395] on button "Find flights" at bounding box center [532, 391] width 95 height 33
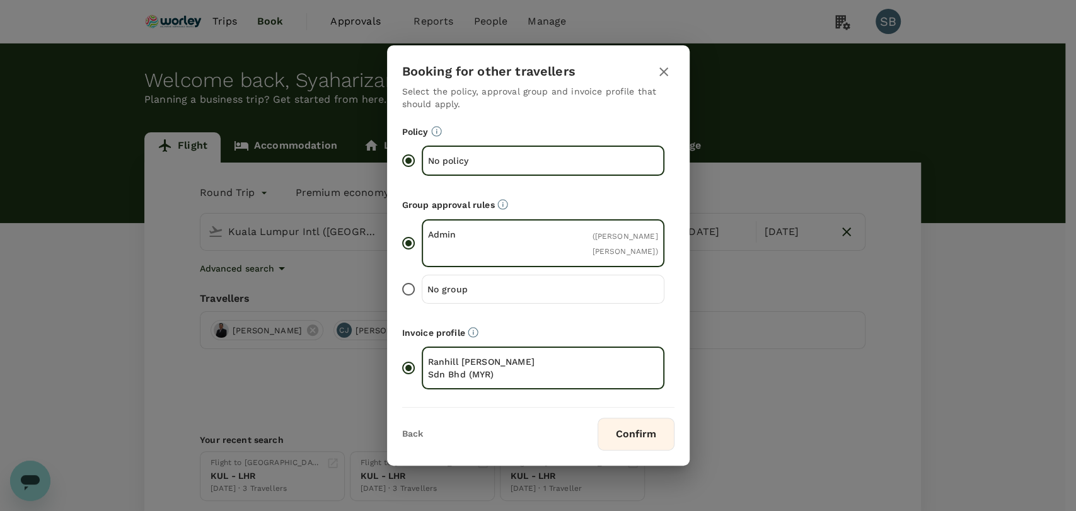
click at [641, 435] on button "Confirm" at bounding box center [636, 434] width 77 height 33
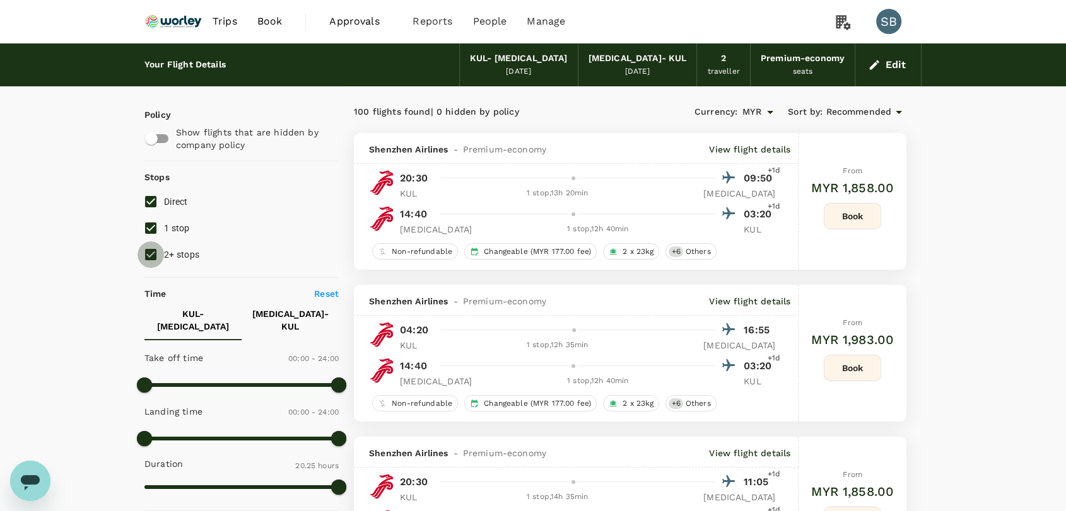
drag, startPoint x: 149, startPoint y: 248, endPoint x: 146, endPoint y: 237, distance: 11.8
click at [149, 248] on input "2+ stops" at bounding box center [150, 254] width 26 height 26
checkbox input "false"
click at [146, 230] on input "1 stop" at bounding box center [150, 228] width 26 height 26
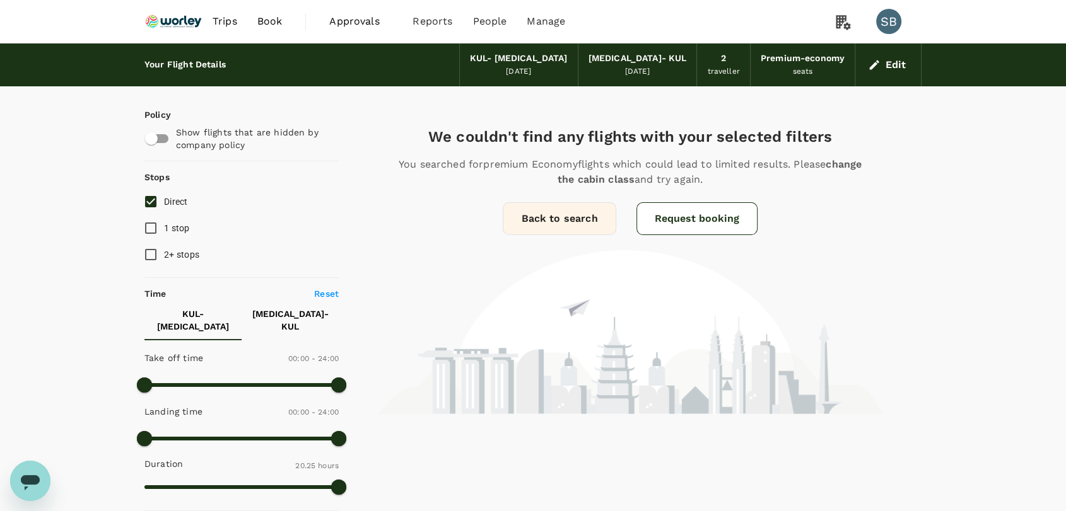
drag, startPoint x: 146, startPoint y: 230, endPoint x: 148, endPoint y: 207, distance: 22.7
click at [146, 230] on input "1 stop" at bounding box center [150, 228] width 26 height 26
checkbox input "true"
click at [149, 198] on input "Direct" at bounding box center [150, 202] width 26 height 26
checkbox input "false"
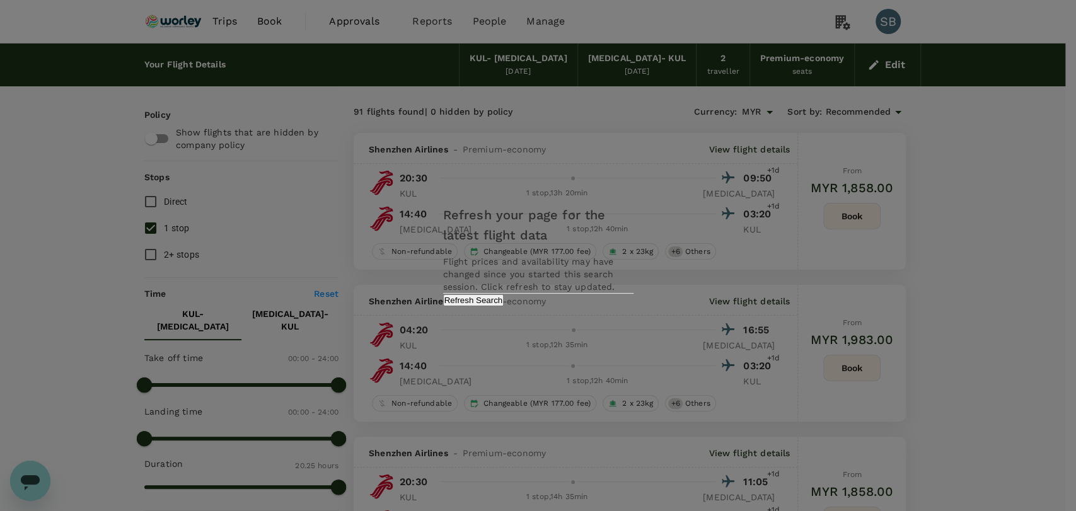
click at [504, 306] on button "Refresh Search" at bounding box center [473, 300] width 61 height 12
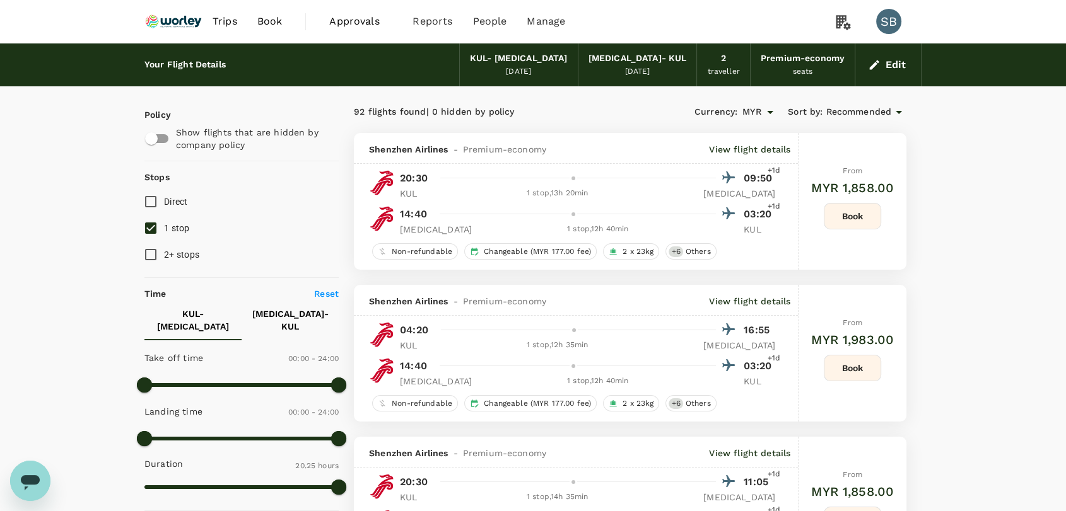
click at [852, 112] on span "Recommended" at bounding box center [858, 112] width 66 height 14
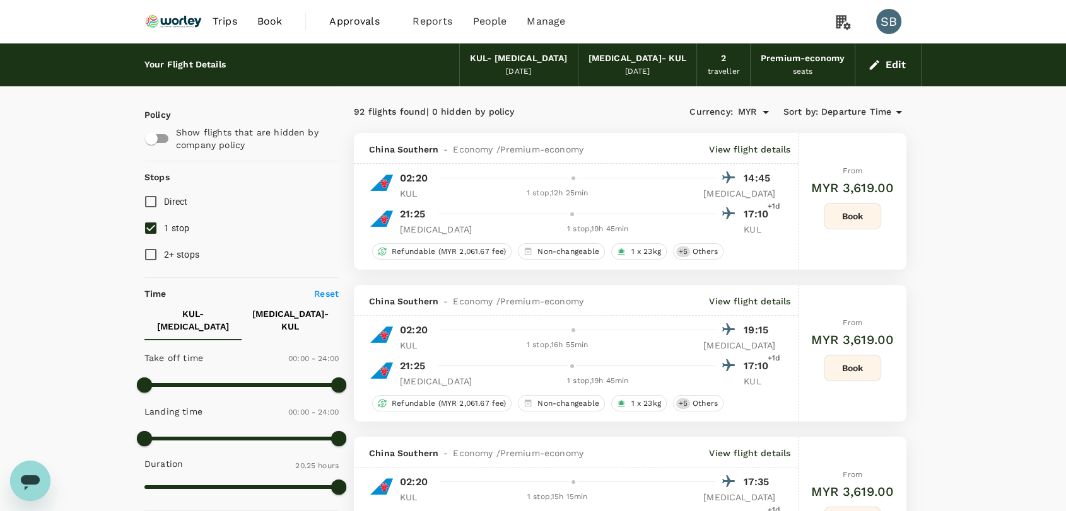
click at [769, 145] on p "View flight details" at bounding box center [749, 149] width 81 height 13
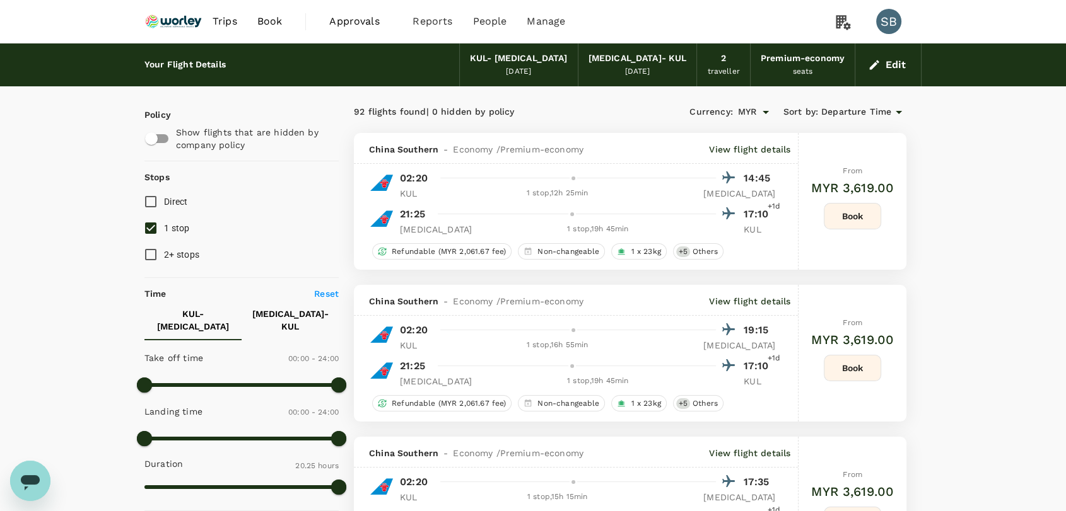
click at [815, 107] on span "Sort by :" at bounding box center [800, 112] width 35 height 14
click at [854, 117] on span "Departure Time" at bounding box center [856, 112] width 70 height 14
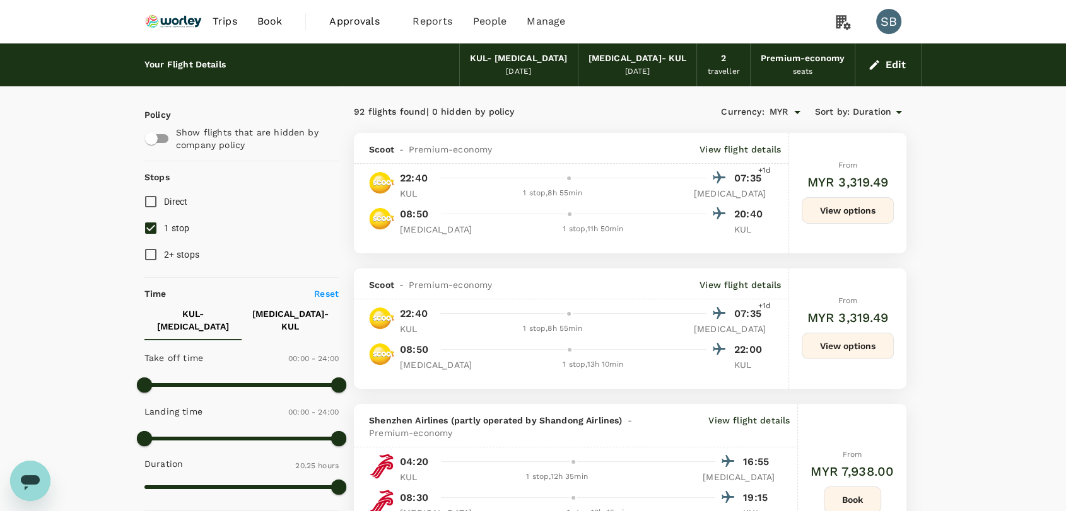
click at [751, 154] on p "View flight details" at bounding box center [739, 149] width 81 height 13
